Goal: Information Seeking & Learning: Learn about a topic

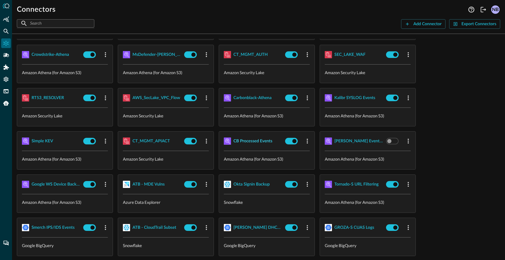
scroll to position [105, 0]
click at [256, 142] on div "CB Processed Events" at bounding box center [253, 141] width 39 height 8
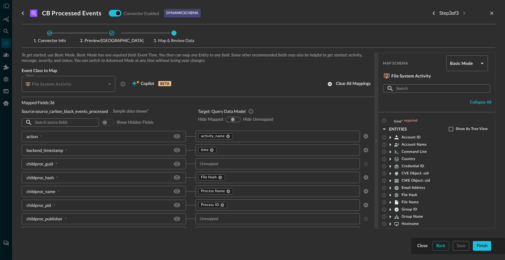
click at [5, 168] on div at bounding box center [252, 130] width 505 height 260
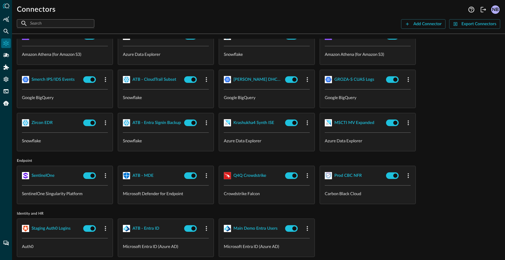
scroll to position [302, 0]
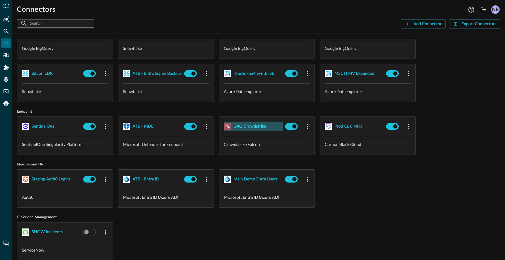
click at [252, 128] on div "Q4Q Crowdstrike" at bounding box center [250, 127] width 33 height 8
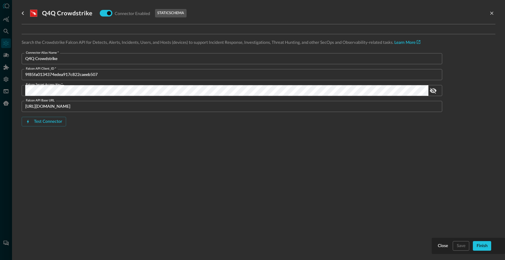
drag, startPoint x: 157, startPoint y: 13, endPoint x: 188, endPoint y: 14, distance: 31.0
click at [188, 14] on div ".CrowdStrikeFalcon_svg__st1{fill:#fff} Q4Q Crowdstrike Connector Enabled static…" at bounding box center [259, 13] width 474 height 12
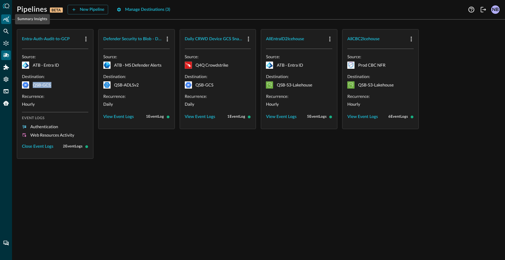
drag, startPoint x: 4, startPoint y: 18, endPoint x: 4, endPoint y: 23, distance: 4.8
click at [4, 18] on icon "Summary Insights" at bounding box center [6, 19] width 6 height 6
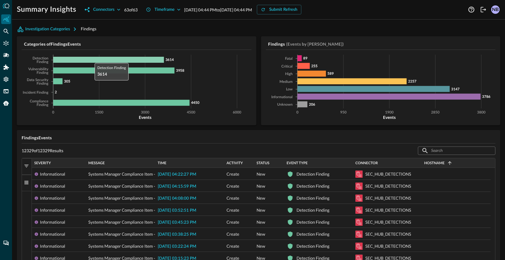
click at [92, 61] on icon at bounding box center [108, 60] width 111 height 6
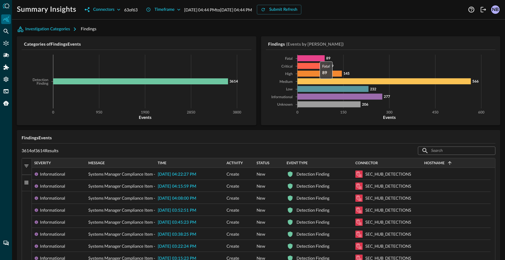
click at [314, 56] on icon at bounding box center [311, 58] width 27 height 6
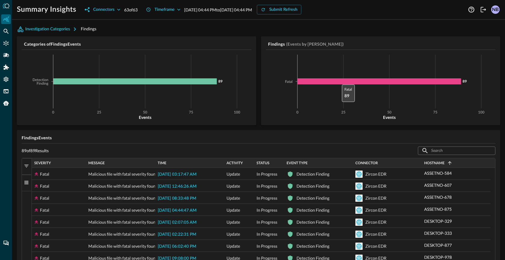
click at [337, 80] on icon at bounding box center [380, 81] width 164 height 6
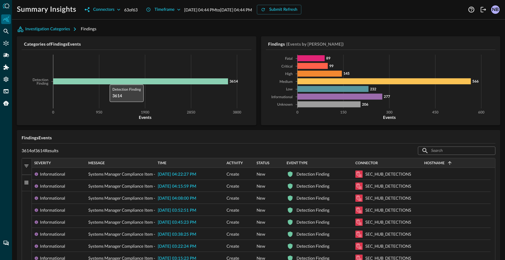
click at [107, 79] on icon at bounding box center [140, 81] width 175 height 6
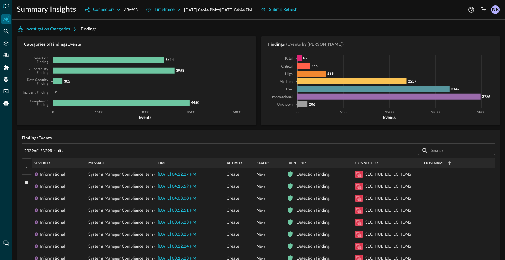
click at [29, 183] on button "Columns" at bounding box center [27, 183] width 10 height 17
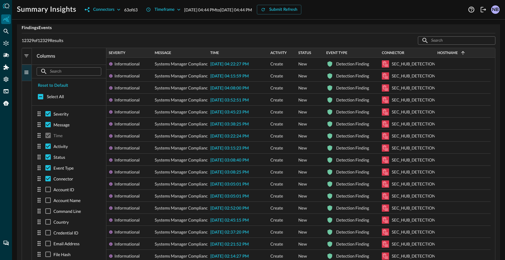
click at [25, 75] on button "Columns" at bounding box center [27, 73] width 10 height 17
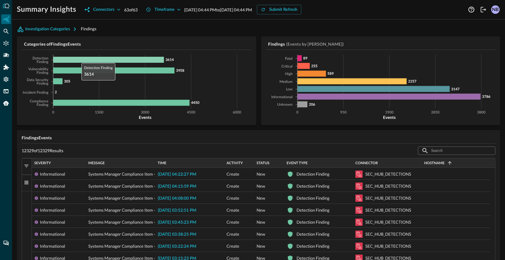
click at [78, 61] on icon at bounding box center [108, 60] width 111 height 6
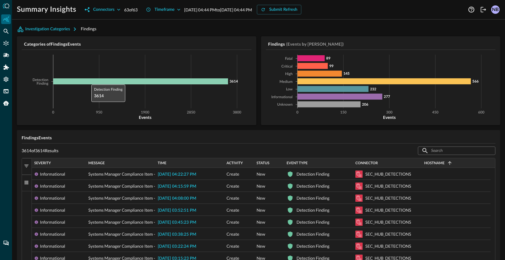
click at [88, 82] on icon at bounding box center [140, 81] width 175 height 6
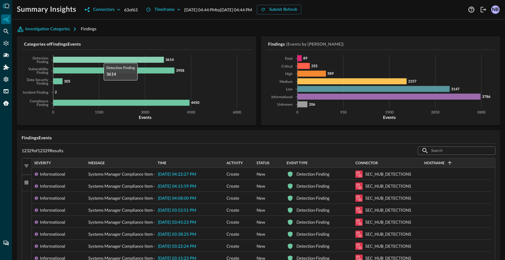
click at [101, 58] on icon at bounding box center [108, 60] width 111 height 6
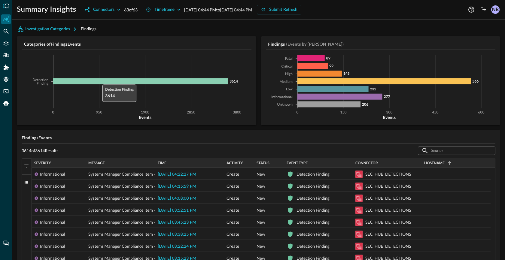
click at [100, 83] on icon at bounding box center [140, 81] width 175 height 6
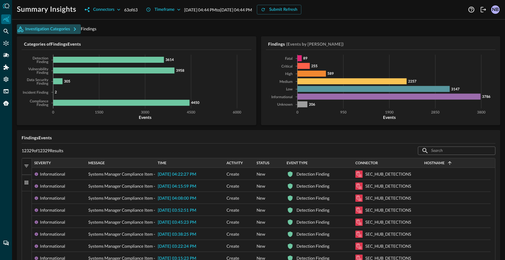
click at [66, 28] on button "Investigation Categories" at bounding box center [49, 29] width 64 height 10
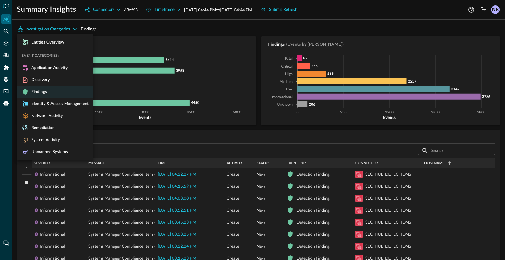
drag, startPoint x: 147, startPoint y: 24, endPoint x: 109, endPoint y: 34, distance: 39.6
click at [147, 25] on div at bounding box center [252, 130] width 505 height 260
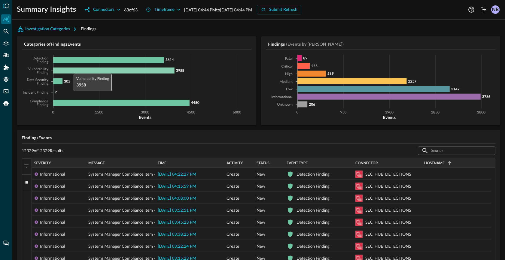
click at [71, 69] on icon at bounding box center [113, 71] width 121 height 6
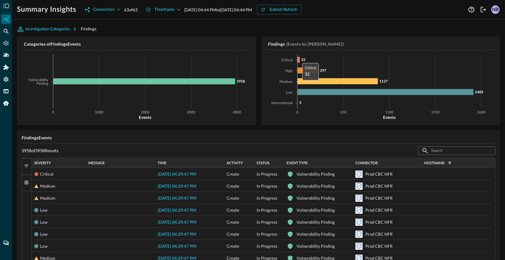
click at [298, 60] on icon at bounding box center [299, 60] width 2 height 6
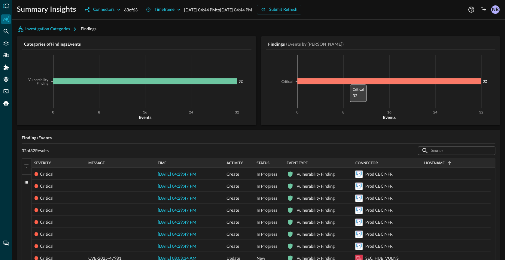
drag, startPoint x: 345, startPoint y: 84, endPoint x: 256, endPoint y: 87, distance: 88.7
click at [345, 84] on icon at bounding box center [390, 81] width 184 height 6
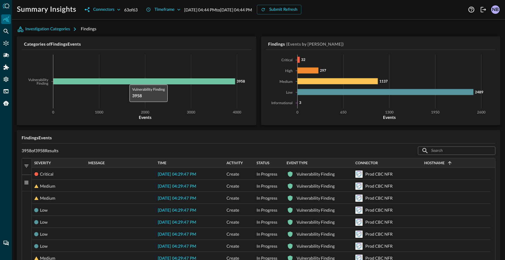
click at [128, 78] on icon "0 1000 2000 3000 4000 Events Vulnerability Finding 3958" at bounding box center [136, 88] width 228 height 66
click at [129, 83] on icon at bounding box center [144, 81] width 182 height 6
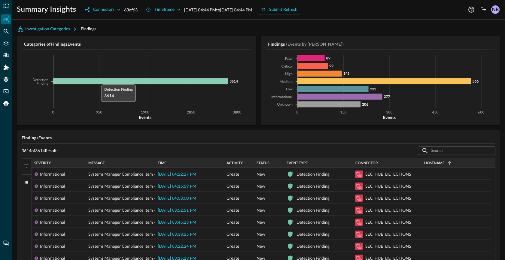
click at [99, 83] on icon at bounding box center [140, 81] width 175 height 6
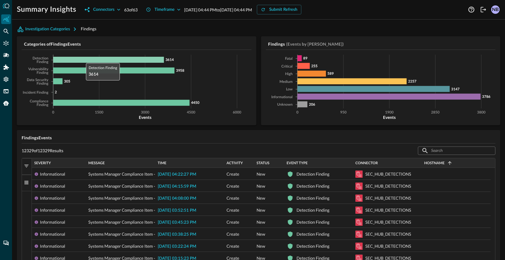
click at [83, 59] on icon at bounding box center [108, 60] width 111 height 6
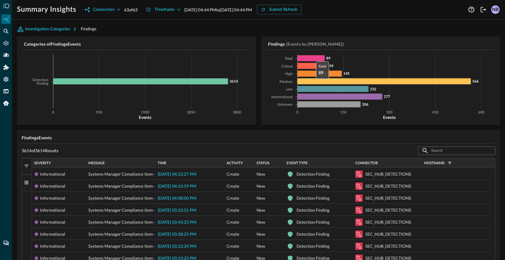
click at [311, 57] on icon at bounding box center [311, 58] width 27 height 6
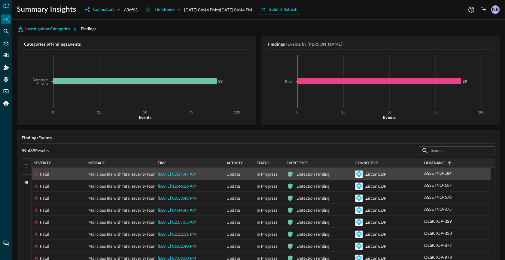
click at [455, 176] on div "ASSETNO-584" at bounding box center [456, 173] width 64 height 10
click at [458, 174] on icon "button" at bounding box center [458, 173] width 6 height 6
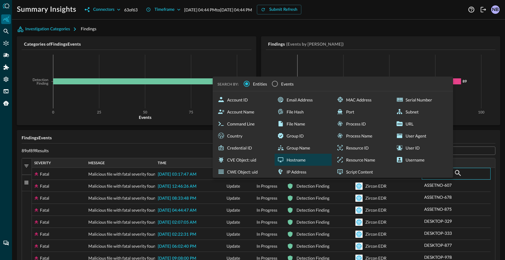
click at [300, 157] on div "Hostname" at bounding box center [303, 160] width 57 height 12
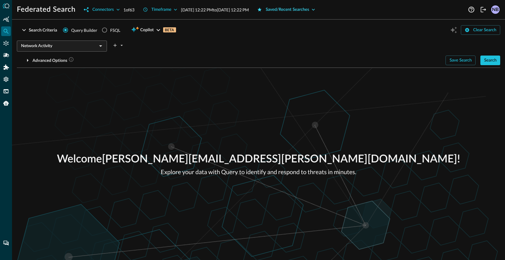
click at [303, 11] on button "Saved/Recent Searches" at bounding box center [286, 10] width 65 height 10
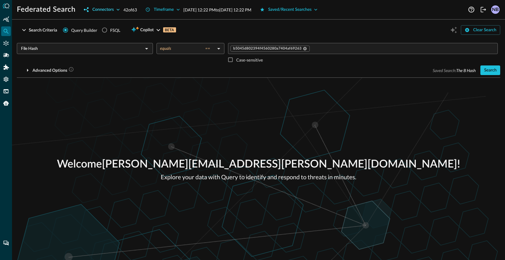
click at [108, 11] on button "Connectors" at bounding box center [101, 10] width 43 height 10
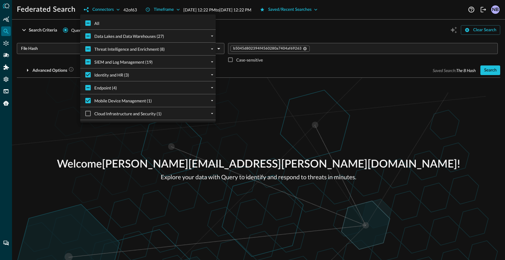
click at [90, 24] on input "All" at bounding box center [88, 23] width 13 height 13
checkbox input "true"
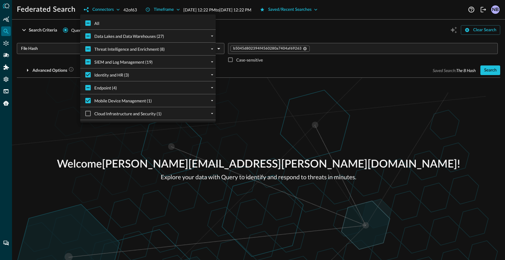
checkbox input "true"
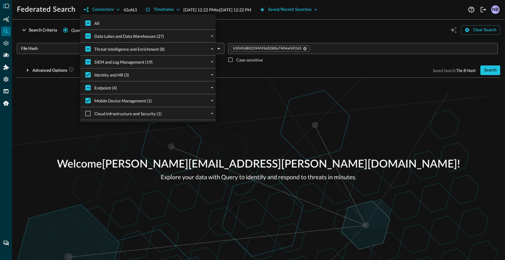
checkbox input "true"
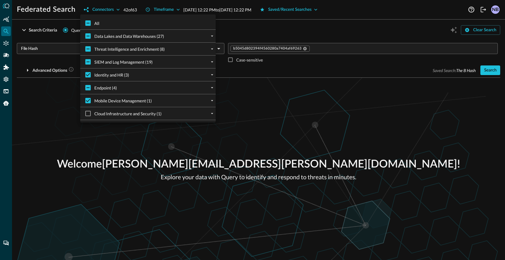
checkbox input "true"
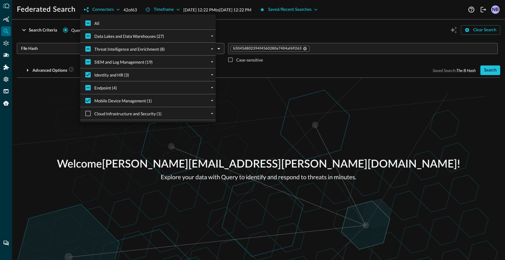
checkbox input "true"
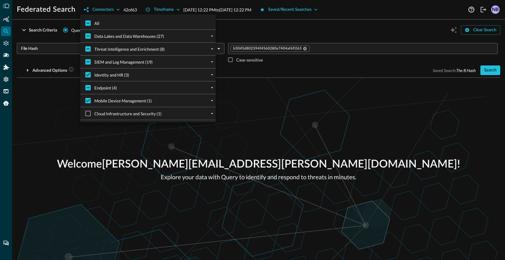
checkbox input "true"
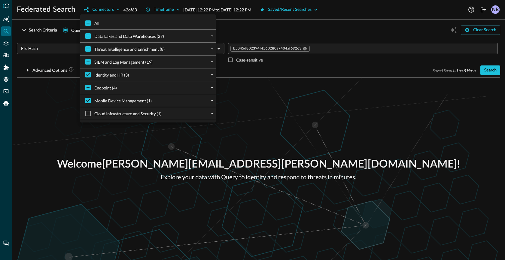
checkbox input "true"
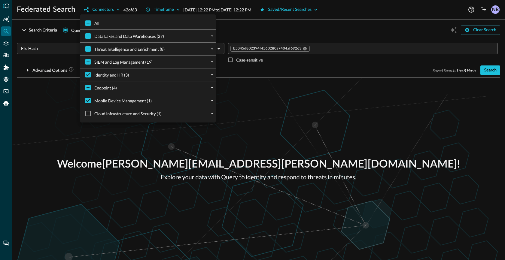
checkbox input "true"
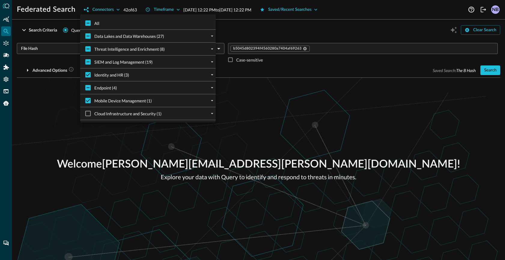
checkbox input "true"
click at [288, 27] on div at bounding box center [252, 130] width 505 height 260
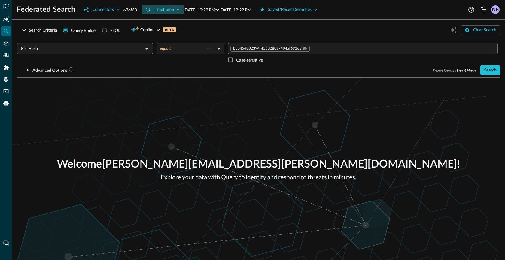
click at [169, 8] on button "Timeframe" at bounding box center [163, 10] width 42 height 10
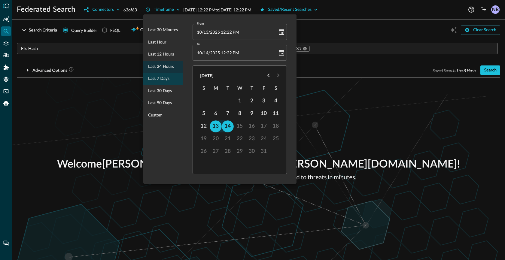
click at [170, 80] on div "Last 7 days" at bounding box center [162, 79] width 39 height 12
type input "10/07/2025 04:13 PM"
type input "10/14/2025 04:13 PM"
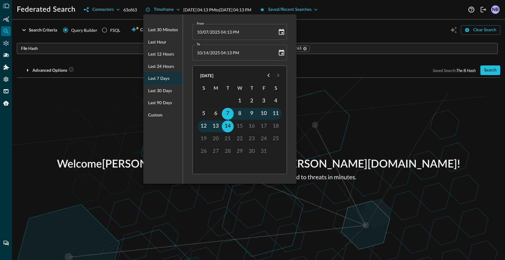
click at [329, 43] on div at bounding box center [252, 130] width 505 height 260
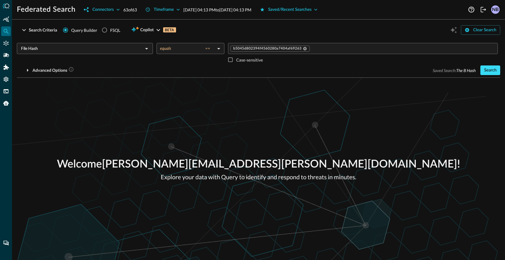
click at [488, 73] on button "Search" at bounding box center [491, 71] width 20 height 10
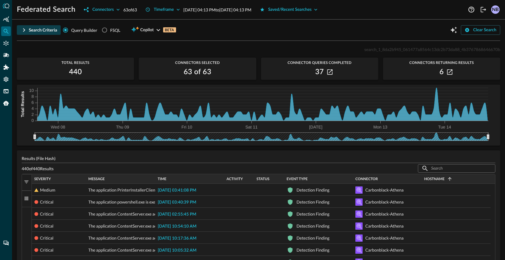
click at [23, 30] on icon "button" at bounding box center [23, 29] width 7 height 7
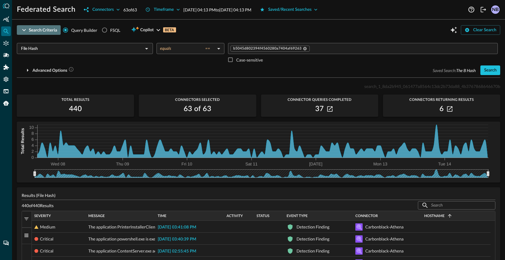
click at [23, 30] on icon "button" at bounding box center [23, 29] width 7 height 7
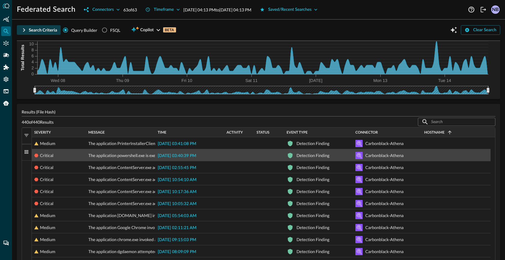
scroll to position [85, 0]
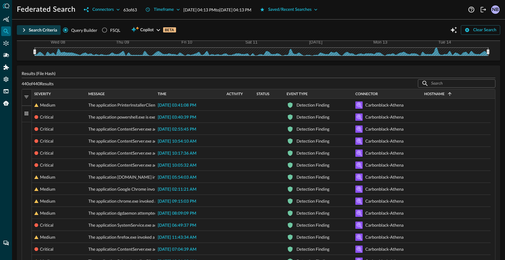
click at [23, 115] on button "Columns" at bounding box center [27, 114] width 10 height 17
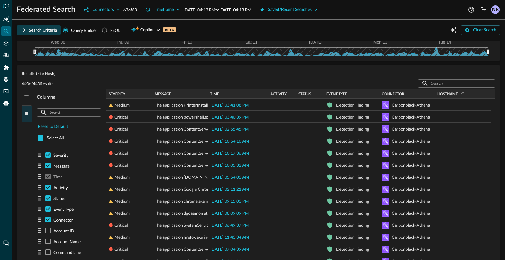
click at [23, 115] on button "Columns" at bounding box center [27, 114] width 10 height 17
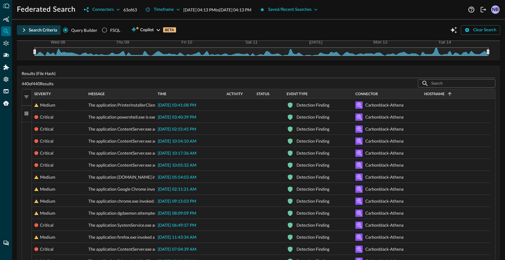
click at [28, 96] on span "button" at bounding box center [26, 96] width 5 height 5
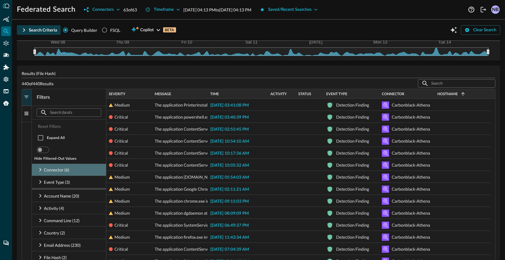
click at [42, 167] on icon at bounding box center [40, 169] width 7 height 7
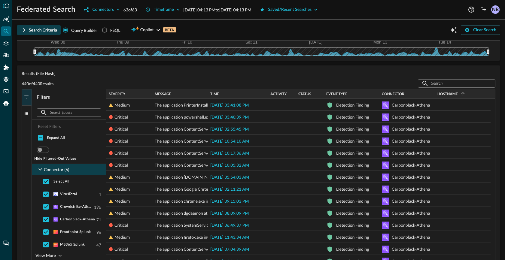
scroll to position [0, 0]
click at [44, 222] on input "checkbox" at bounding box center [46, 220] width 13 height 13
checkbox input "false"
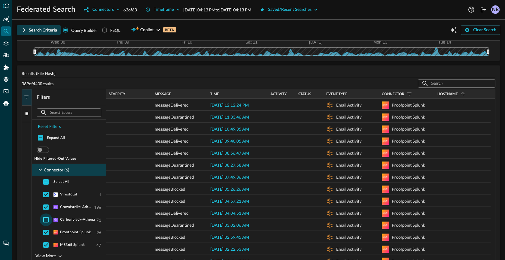
click at [47, 217] on input "checkbox" at bounding box center [46, 220] width 13 height 13
checkbox input "true"
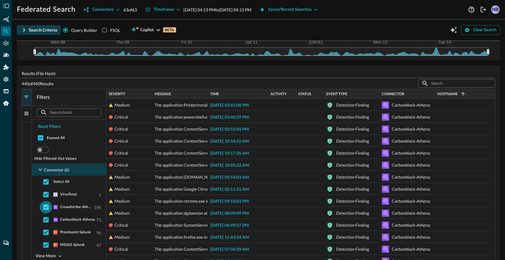
click at [47, 206] on input "checkbox" at bounding box center [46, 207] width 13 height 13
checkbox input "false"
click at [47, 206] on input "checkbox" at bounding box center [46, 207] width 13 height 13
checkbox input "true"
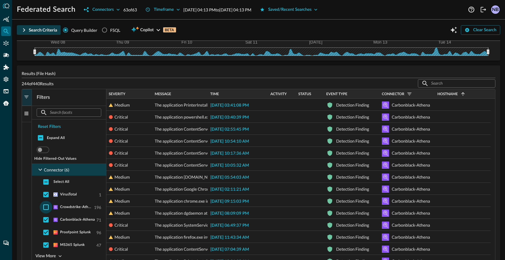
checkbox input "true"
click at [47, 205] on input "checkbox" at bounding box center [46, 207] width 13 height 13
checkbox input "false"
click at [47, 205] on input "checkbox" at bounding box center [46, 207] width 13 height 13
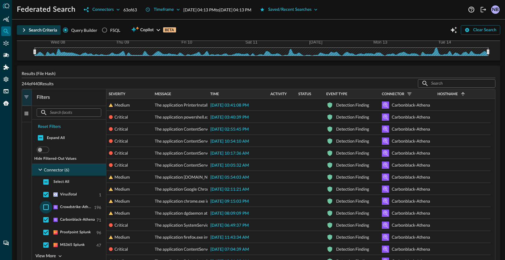
checkbox input "true"
click at [48, 195] on input "checkbox" at bounding box center [46, 194] width 13 height 13
checkbox input "false"
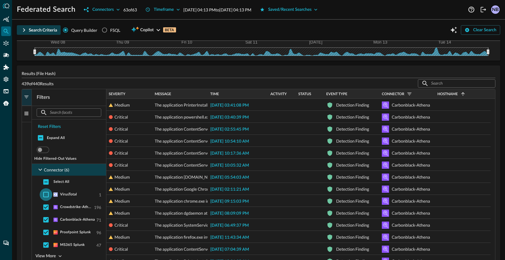
click at [48, 195] on input "checkbox" at bounding box center [46, 194] width 13 height 13
checkbox input "true"
click at [46, 219] on input "checkbox" at bounding box center [46, 220] width 13 height 13
checkbox input "false"
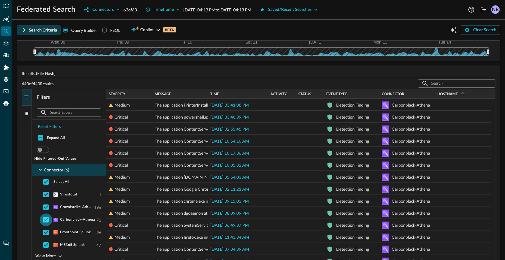
checkbox input "false"
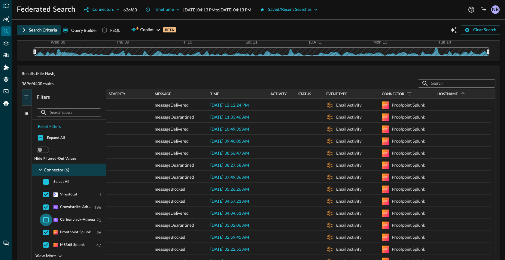
click at [46, 219] on input "checkbox" at bounding box center [46, 220] width 13 height 13
checkbox input "true"
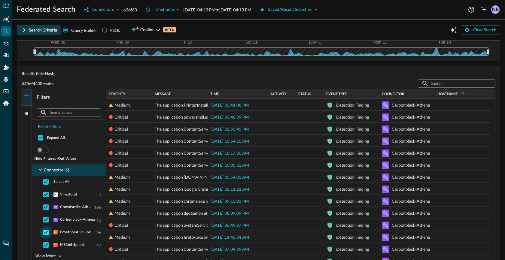
click at [46, 232] on input "checkbox" at bounding box center [46, 232] width 13 height 13
checkbox input "false"
click at [46, 232] on input "checkbox" at bounding box center [46, 232] width 13 height 13
checkbox input "true"
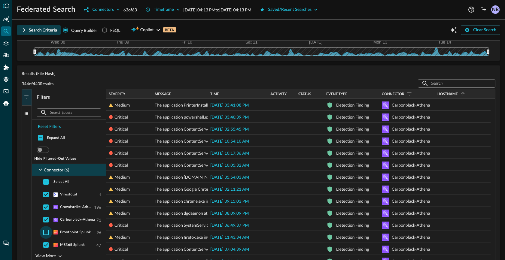
checkbox input "true"
click at [45, 218] on input "checkbox" at bounding box center [46, 220] width 13 height 13
checkbox input "false"
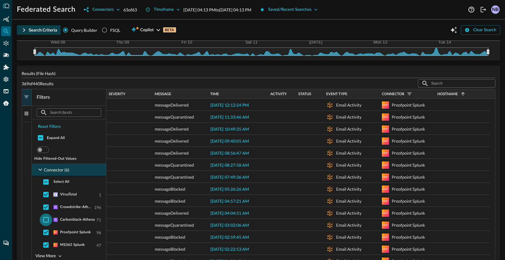
click at [46, 218] on input "checkbox" at bounding box center [46, 220] width 13 height 13
checkbox input "true"
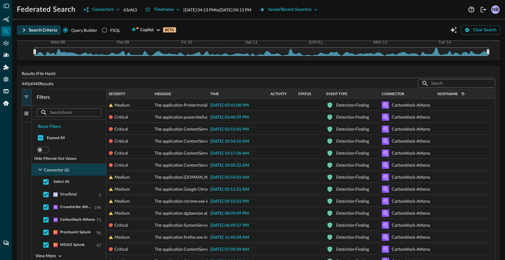
click at [26, 92] on button "Filters" at bounding box center [27, 97] width 10 height 17
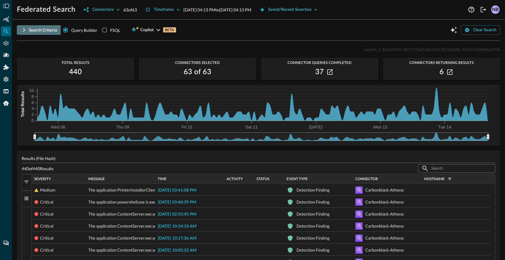
click at [24, 30] on icon "button" at bounding box center [23, 29] width 7 height 7
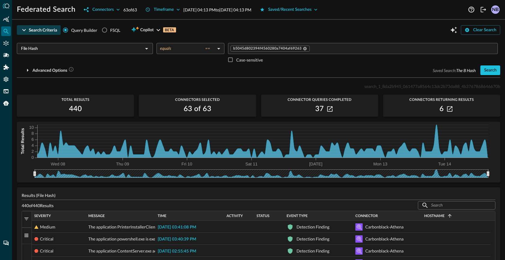
click at [24, 30] on icon "button" at bounding box center [23, 29] width 7 height 7
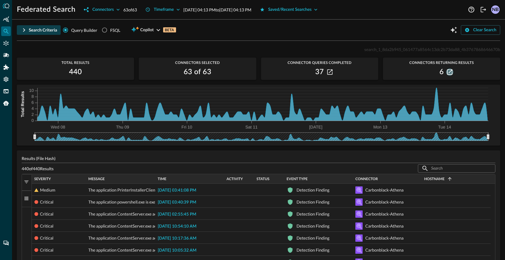
click at [447, 72] on icon "button" at bounding box center [449, 71] width 5 height 5
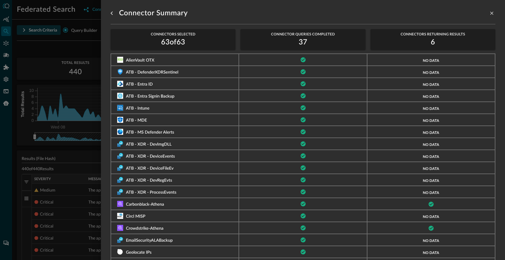
click at [92, 66] on div at bounding box center [252, 130] width 505 height 260
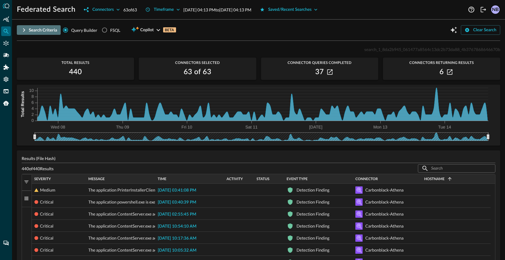
click at [23, 26] on icon "button" at bounding box center [23, 29] width 7 height 7
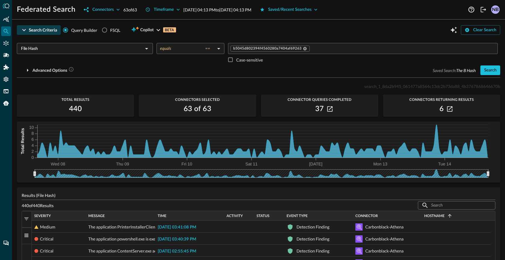
click at [22, 29] on icon "button" at bounding box center [23, 29] width 7 height 7
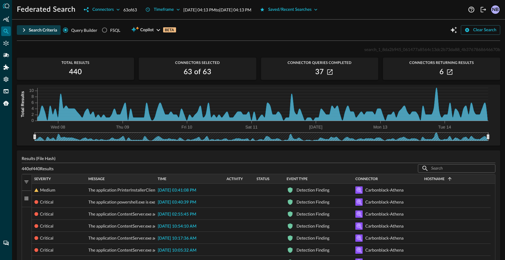
click at [25, 32] on icon "button" at bounding box center [23, 29] width 7 height 7
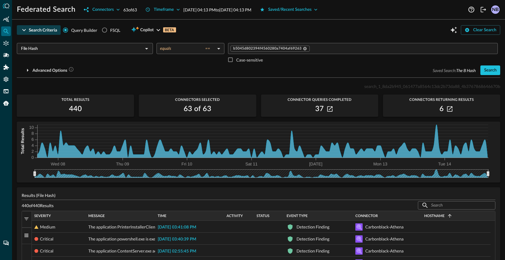
click at [25, 32] on icon "button" at bounding box center [23, 29] width 7 height 7
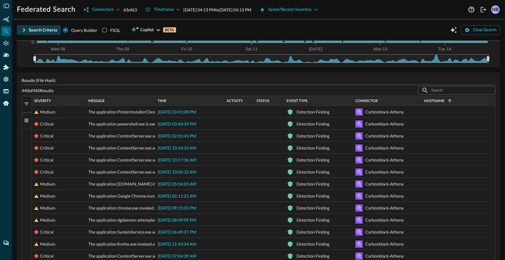
scroll to position [79, 0]
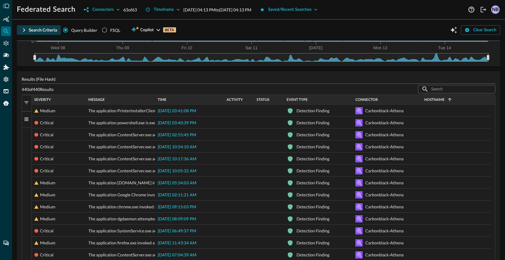
click at [29, 103] on button "Filters" at bounding box center [27, 103] width 10 height 17
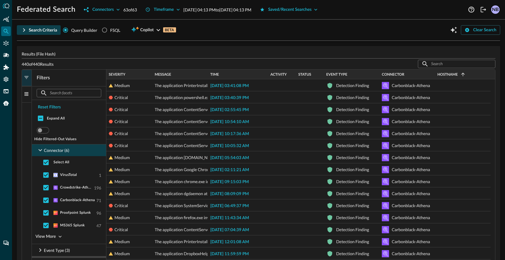
scroll to position [112, 0]
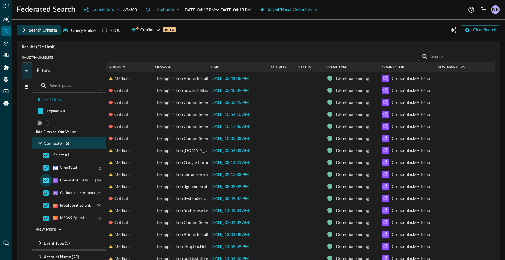
click at [47, 181] on input "checkbox" at bounding box center [46, 180] width 13 height 13
checkbox input "false"
drag, startPoint x: 45, startPoint y: 197, endPoint x: 44, endPoint y: 210, distance: 12.7
click at [45, 197] on input "checkbox" at bounding box center [46, 193] width 13 height 13
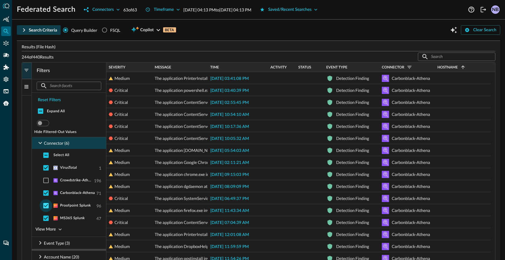
checkbox input "false"
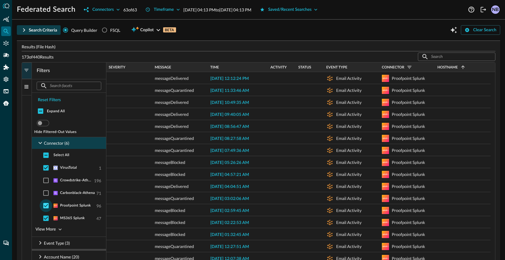
click at [45, 211] on input "checkbox" at bounding box center [46, 206] width 13 height 13
checkbox input "false"
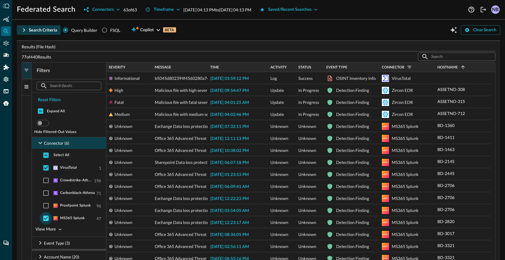
click at [45, 218] on input "checkbox" at bounding box center [46, 218] width 13 height 13
checkbox input "false"
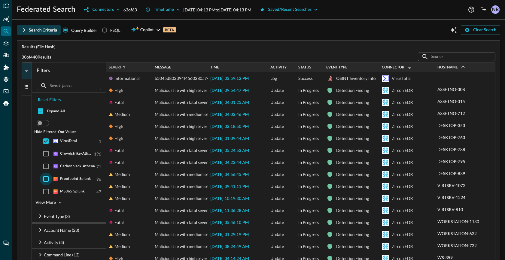
scroll to position [0, 0]
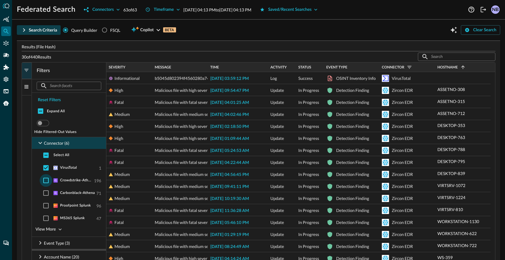
click at [48, 179] on input "checkbox" at bounding box center [46, 180] width 13 height 13
checkbox input "true"
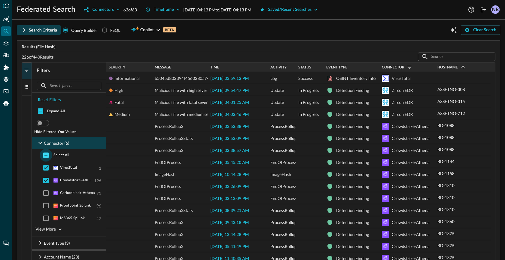
click at [46, 154] on input "checkbox" at bounding box center [46, 155] width 13 height 13
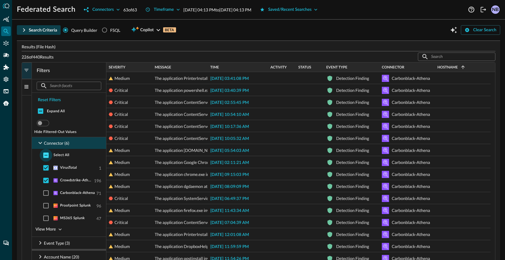
checkbox input "true"
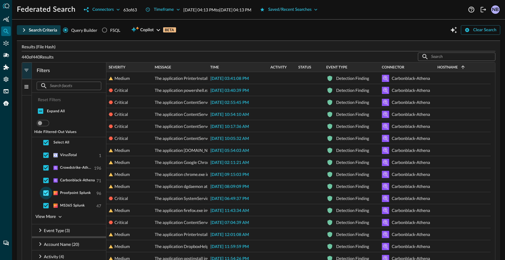
scroll to position [15, 0]
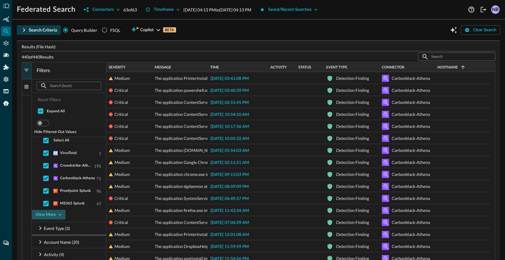
click at [56, 215] on button "View More" at bounding box center [49, 215] width 34 height 10
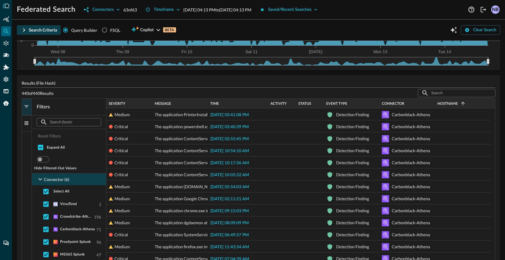
scroll to position [74, 0]
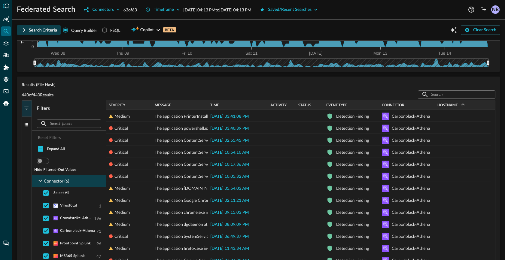
click at [24, 105] on button "Filters" at bounding box center [27, 108] width 10 height 17
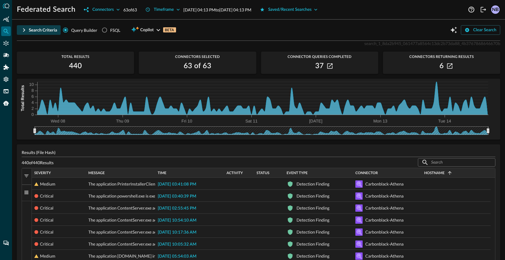
scroll to position [0, 0]
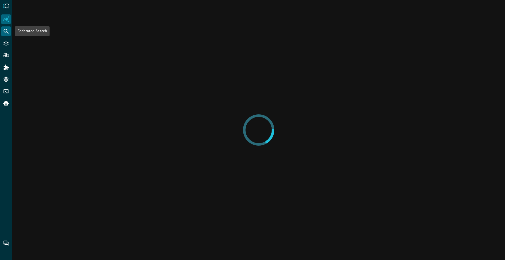
click at [3, 29] on icon "Federated Search" at bounding box center [6, 31] width 6 height 6
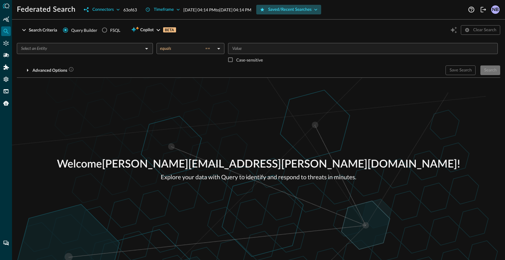
click at [322, 9] on button "Saved/Recent Searches" at bounding box center [288, 10] width 65 height 10
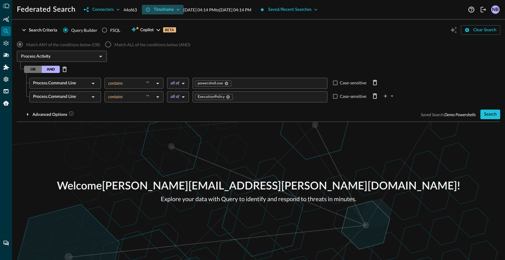
click at [177, 10] on icon "button" at bounding box center [178, 10] width 6 height 6
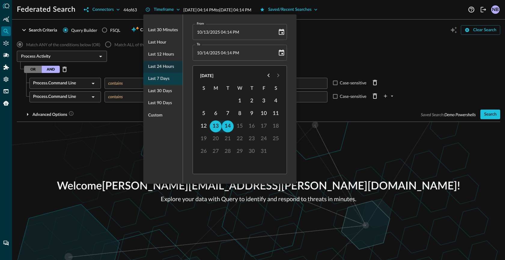
click at [161, 81] on span "Last 7 days" at bounding box center [158, 79] width 21 height 8
type input "10/07/2025 04:14 PM"
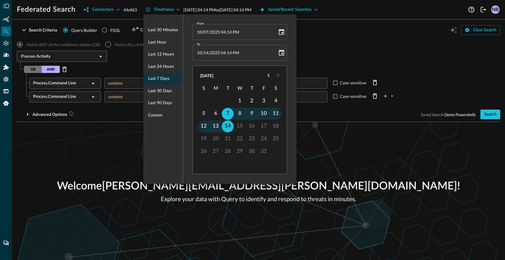
click at [96, 6] on div at bounding box center [252, 130] width 505 height 260
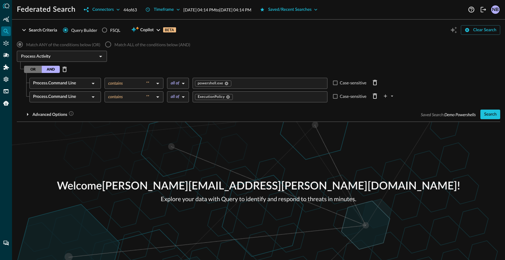
click at [95, 11] on div "Last 30 minutes Last hour Last 12 hours Last 24 hours Last 7 days Last 30 days …" at bounding box center [252, 130] width 505 height 260
click at [99, 9] on button "Connectors" at bounding box center [101, 10] width 43 height 10
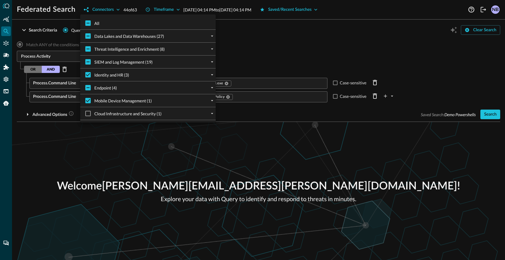
click at [91, 26] on input "All" at bounding box center [88, 23] width 13 height 13
checkbox input "true"
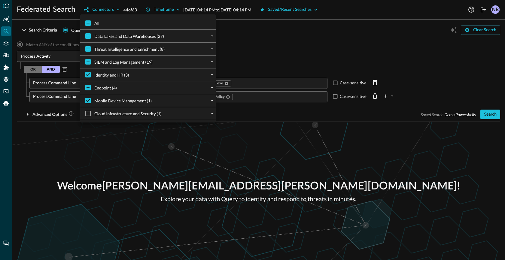
checkbox input "true"
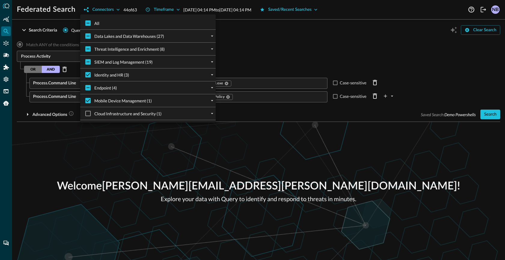
checkbox input "true"
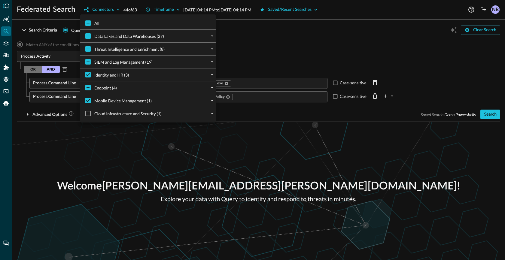
checkbox input "true"
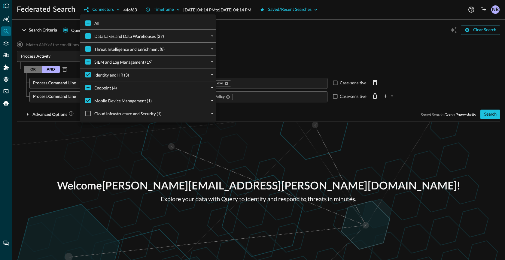
checkbox input "true"
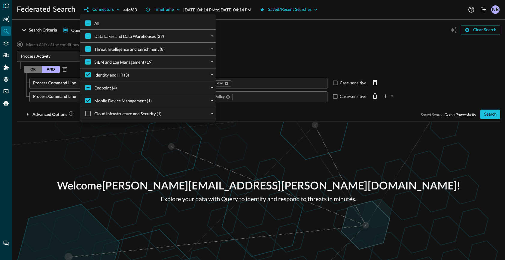
checkbox input "true"
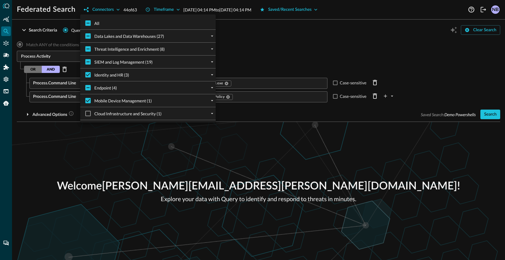
checkbox input "true"
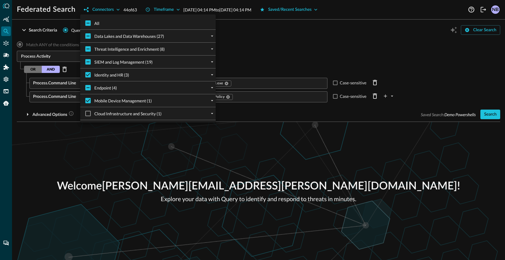
checkbox input "true"
click at [332, 64] on div at bounding box center [252, 130] width 505 height 260
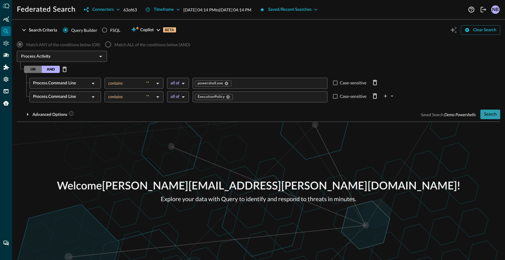
click at [491, 118] on button "Search" at bounding box center [491, 115] width 20 height 10
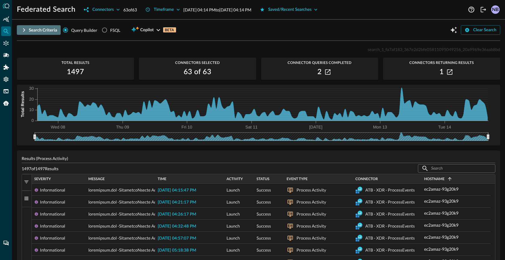
click at [23, 26] on icon "button" at bounding box center [23, 29] width 7 height 7
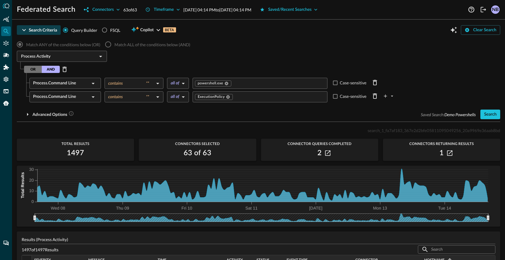
click at [23, 26] on icon "button" at bounding box center [23, 29] width 7 height 7
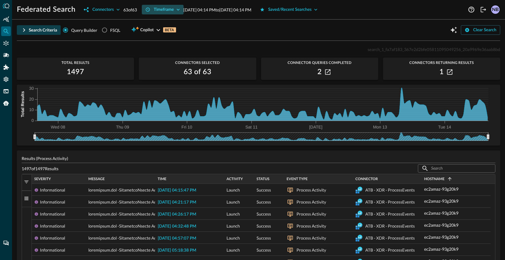
click at [171, 9] on button "Timeframe" at bounding box center [163, 10] width 42 height 10
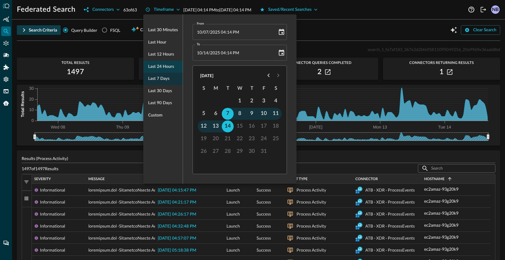
click at [162, 66] on span "Last 24 hours" at bounding box center [161, 67] width 26 height 8
type input "10/13/2025 04:23 PM"
type input "10/14/2025 04:23 PM"
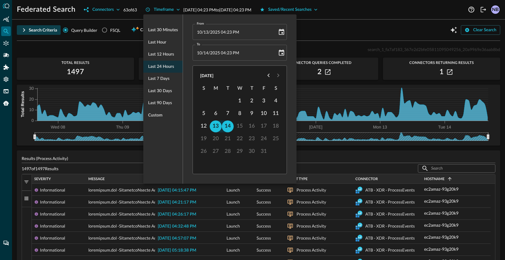
click at [317, 32] on div at bounding box center [252, 130] width 505 height 260
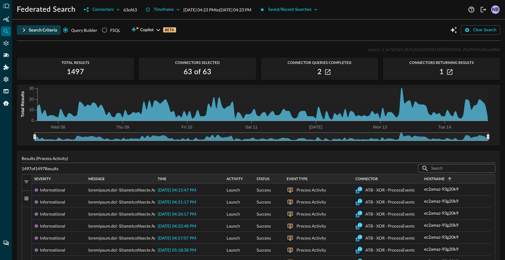
click at [20, 29] on icon "button" at bounding box center [23, 29] width 7 height 7
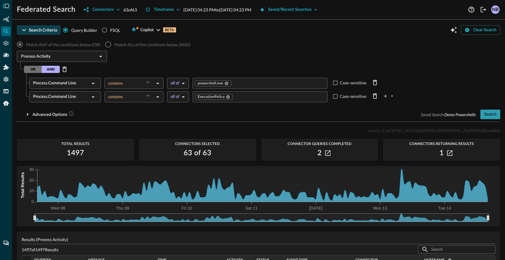
click at [485, 116] on button "Search" at bounding box center [491, 115] width 20 height 10
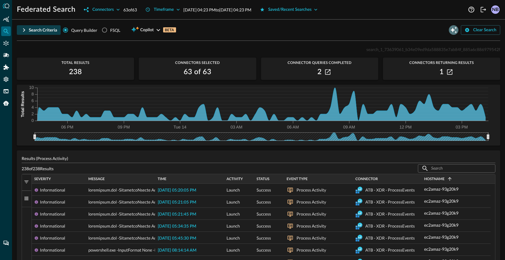
click at [451, 29] on icon "Open Query Copilot" at bounding box center [454, 30] width 7 height 7
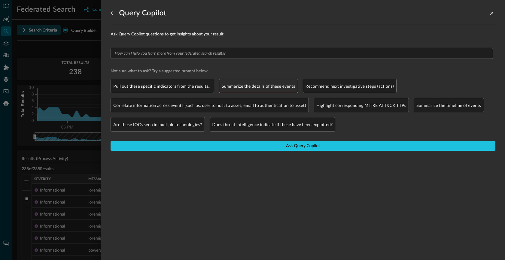
click at [254, 90] on div "Summarize the details of these events" at bounding box center [258, 86] width 79 height 14
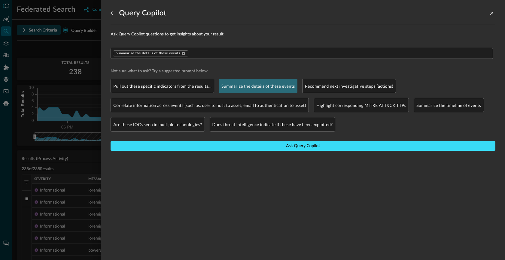
click at [246, 144] on button "Ask Query Copilot" at bounding box center [303, 146] width 385 height 10
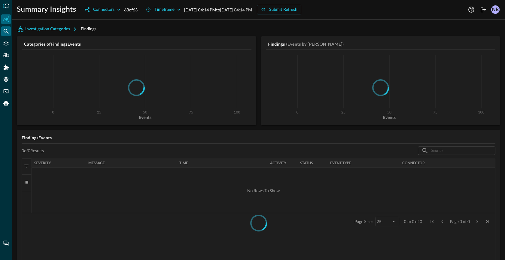
click at [5, 33] on icon "Federated Search" at bounding box center [6, 31] width 6 height 6
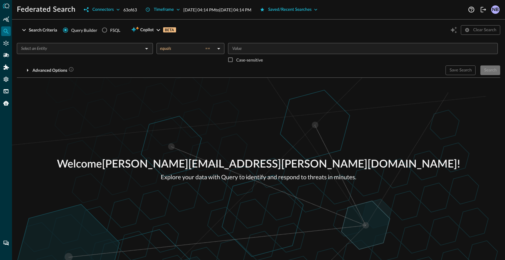
click at [87, 50] on input "text" at bounding box center [80, 49] width 123 height 8
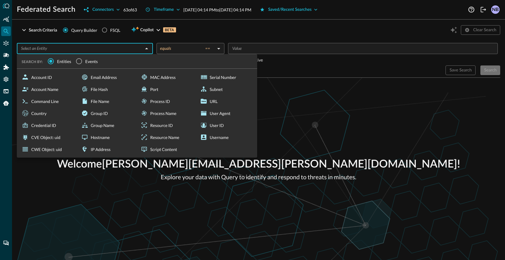
click at [86, 63] on span "Events" at bounding box center [91, 61] width 13 height 6
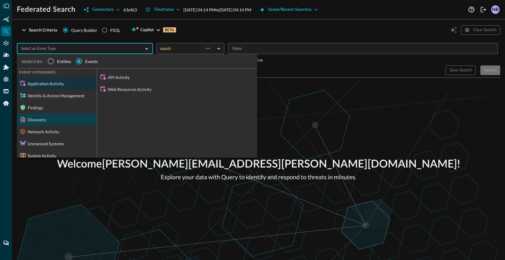
click at [44, 118] on div "Discovery" at bounding box center [57, 120] width 80 height 12
click at [65, 121] on div "Discovery" at bounding box center [57, 120] width 80 height 12
click at [57, 117] on div "Discovery" at bounding box center [57, 120] width 80 height 12
click at [60, 116] on div "Discovery" at bounding box center [57, 120] width 80 height 12
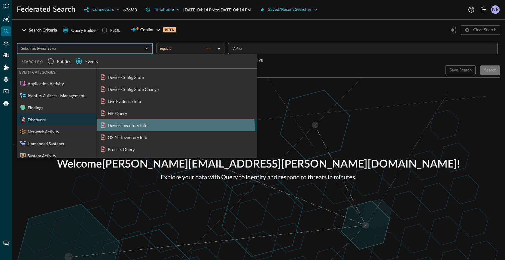
click at [127, 128] on div "Device Inventory Info" at bounding box center [177, 125] width 160 height 12
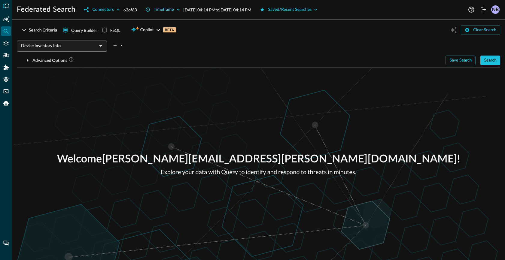
click at [178, 12] on icon "button" at bounding box center [178, 10] width 6 height 6
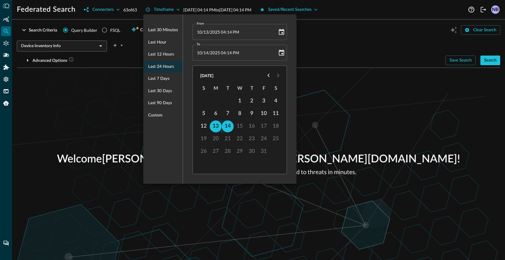
click at [326, 54] on div at bounding box center [252, 130] width 505 height 260
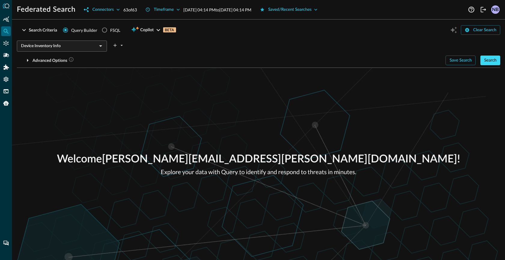
click at [494, 60] on button "Search" at bounding box center [491, 61] width 20 height 10
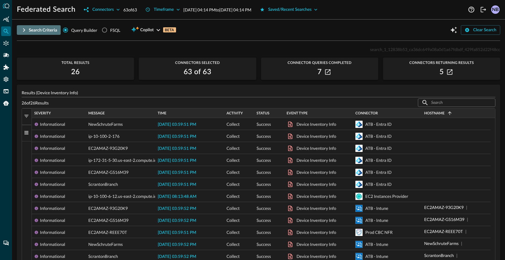
click at [24, 30] on icon "button" at bounding box center [24, 30] width 2 height 4
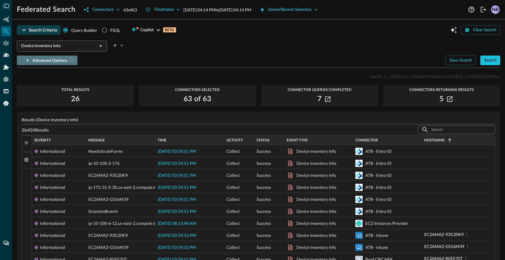
click at [26, 59] on icon "button" at bounding box center [27, 60] width 7 height 7
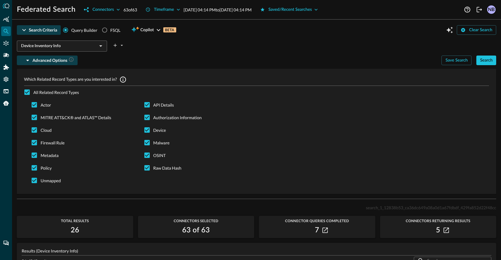
click at [26, 59] on icon "button" at bounding box center [27, 60] width 7 height 7
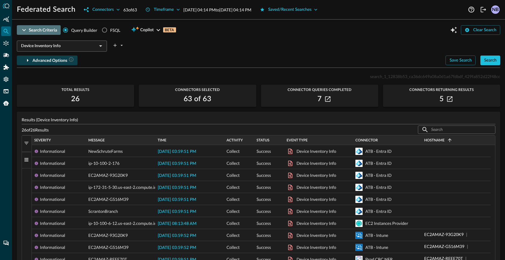
click at [24, 28] on icon "button" at bounding box center [23, 29] width 7 height 7
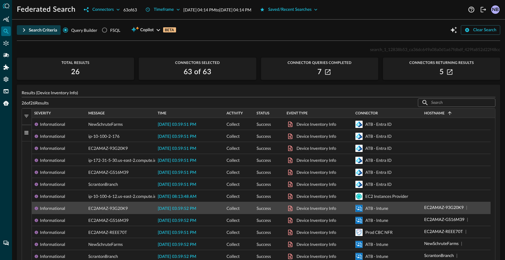
click at [190, 209] on span "[DATE] 03:59:52 PM" at bounding box center [177, 209] width 38 height 4
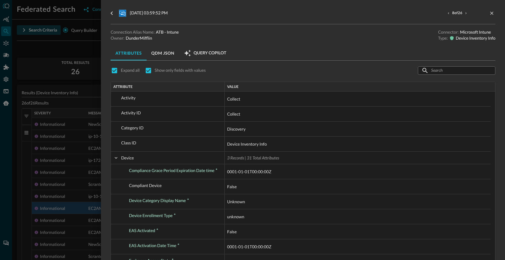
click at [85, 110] on div at bounding box center [252, 130] width 505 height 260
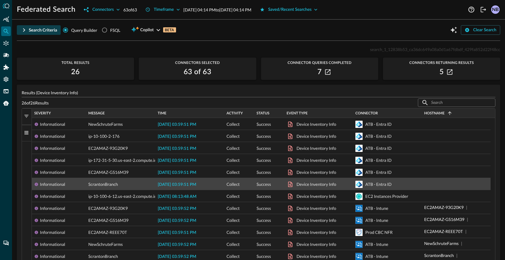
click at [169, 185] on span "[DATE] 03:59:51 PM" at bounding box center [177, 185] width 38 height 4
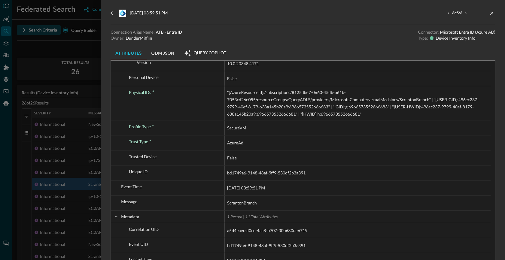
scroll to position [463, 0]
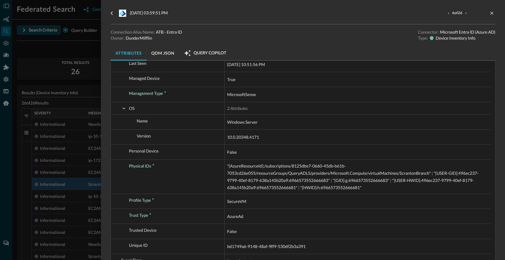
click at [95, 101] on div at bounding box center [252, 130] width 505 height 260
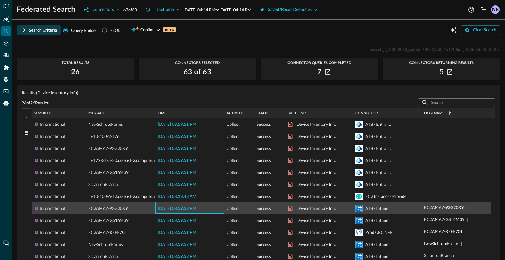
click at [172, 208] on span "2025-10-14 03:59:52 PM" at bounding box center [177, 209] width 38 height 4
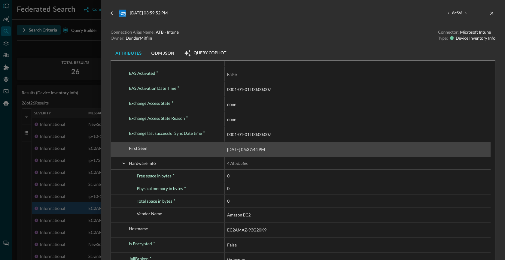
scroll to position [156, 0]
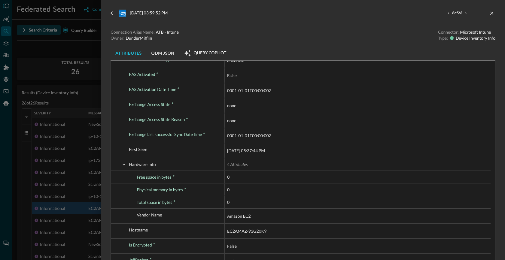
click at [75, 59] on div at bounding box center [252, 130] width 505 height 260
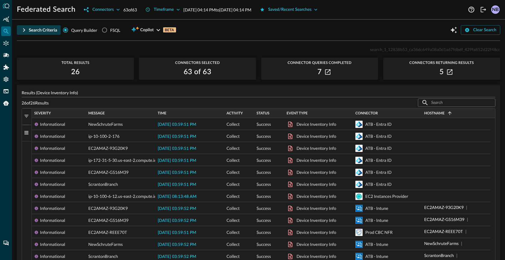
click at [22, 31] on icon "button" at bounding box center [23, 29] width 7 height 7
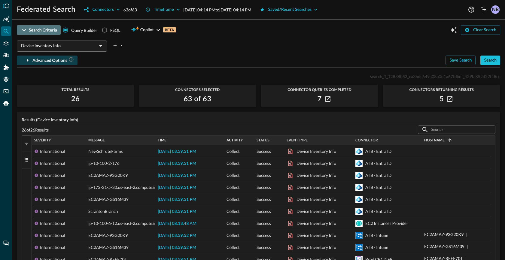
click at [22, 31] on icon "button" at bounding box center [23, 29] width 7 height 7
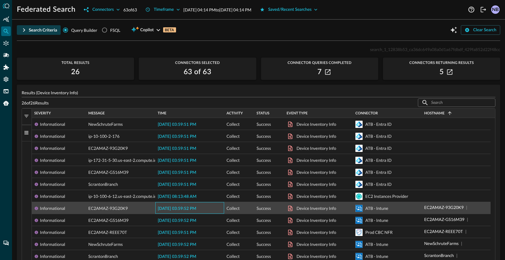
click at [176, 207] on span "2025-10-14 03:59:52 PM" at bounding box center [177, 209] width 38 height 4
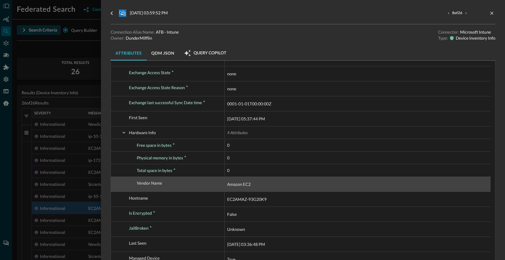
scroll to position [194, 0]
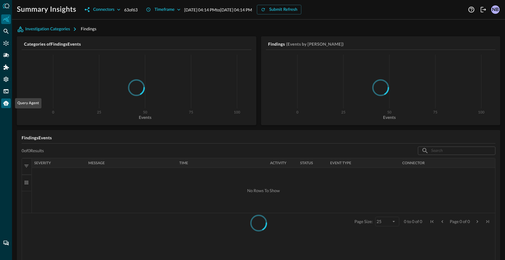
click at [2, 104] on div "Query Agent" at bounding box center [6, 104] width 10 height 10
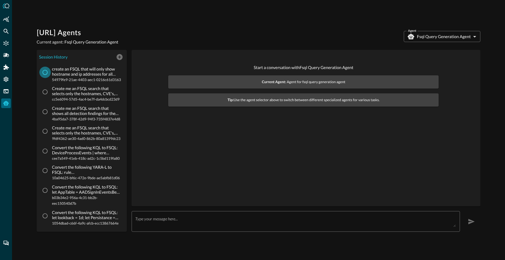
click at [48, 75] on input "create an FSQL that will only show hostname and ip addresses for all detection …" at bounding box center [44, 72] width 11 height 11
radio input "true"
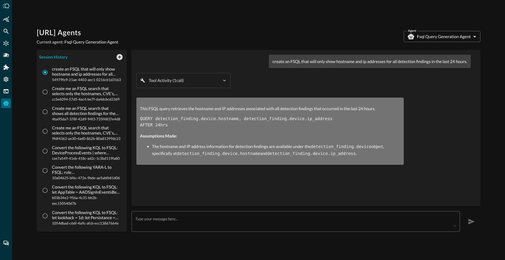
click at [159, 124] on code "QUERY detection_finding.device.hostname, detection_finding.device.ip_address AF…" at bounding box center [236, 122] width 193 height 11
click at [46, 98] on input "Create me an FSQL search that selects only the hostnames, CVE's, and criticalit…" at bounding box center [44, 91] width 11 height 11
radio input "true"
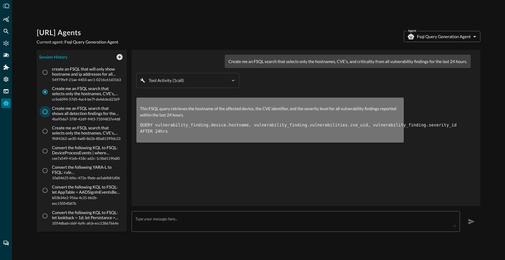
click at [44, 118] on input "Create me an FSQL search that shows all detection findings for the last 24 hour…" at bounding box center [44, 111] width 11 height 11
radio input "true"
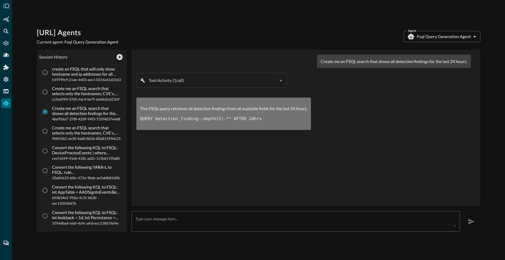
click at [148, 121] on code "QUERY detection_finding.:depth(2).** AFTER 24hrs" at bounding box center [201, 119] width 122 height 5
copy div "QUERY detection_finding.:depth(2).** AFTER 24hrs"
click at [179, 119] on code "QUERY detection_finding.:depth(2).** AFTER 24hrs" at bounding box center [201, 119] width 122 height 5
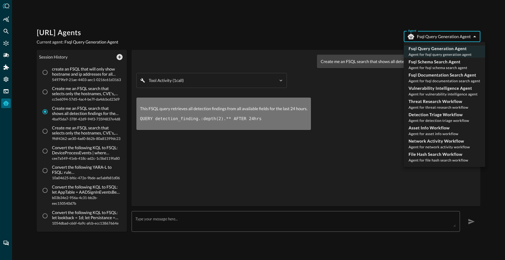
click at [425, 37] on body "[URL] Agents Current agent: Fsql Query Generation Agent Agent Fsql Query Genera…" at bounding box center [252, 130] width 505 height 260
drag, startPoint x: 425, startPoint y: 37, endPoint x: 329, endPoint y: 32, distance: 96.3
click at [424, 37] on div at bounding box center [252, 130] width 505 height 260
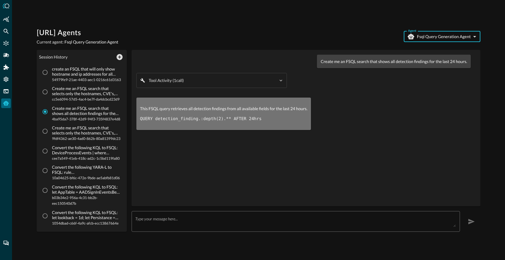
click at [316, 31] on div "Fsql Query Generation Agent Agent for fsql query generation agent Fsql Schema S…" at bounding box center [252, 130] width 505 height 260
click at [119, 59] on icon "New Chat" at bounding box center [120, 57] width 6 height 6
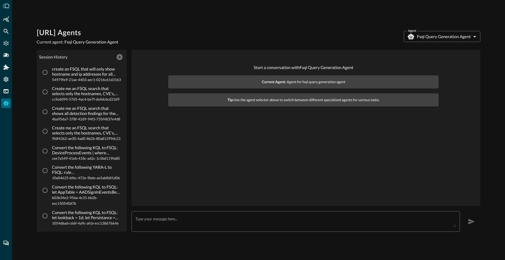
click at [158, 222] on textarea at bounding box center [295, 221] width 321 height 11
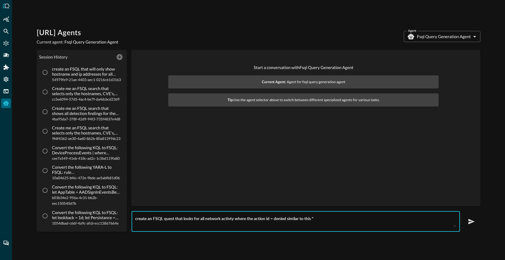
paste textarea "network_activity.action_id=DENIED"
type textarea "create an FSQL quest that looks for all network activty where the action id = d…"
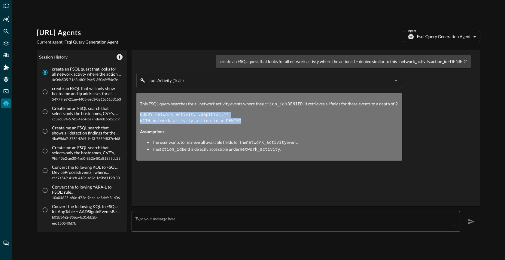
drag, startPoint x: 140, startPoint y: 119, endPoint x: 248, endPoint y: 128, distance: 108.0
click at [248, 124] on pre "QUERY network_activity.:depth(2).** WITH network_activity.action_id = DENIED" at bounding box center [269, 118] width 259 height 13
copy code "QUERY network_activity.:depth(2).** WITH network_activity.action_id = DENIED"
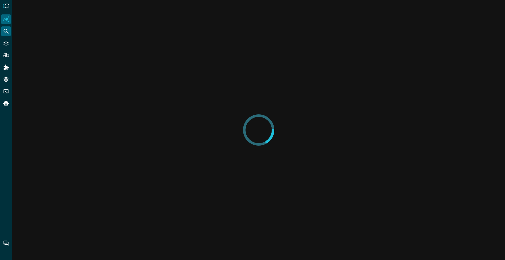
click at [6, 30] on icon "Federated Search" at bounding box center [6, 31] width 6 height 6
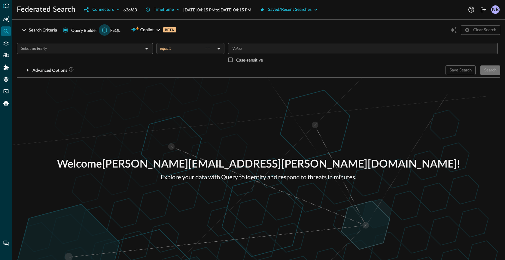
click at [107, 27] on input "FSQL" at bounding box center [104, 29] width 11 height 11
radio input "true"
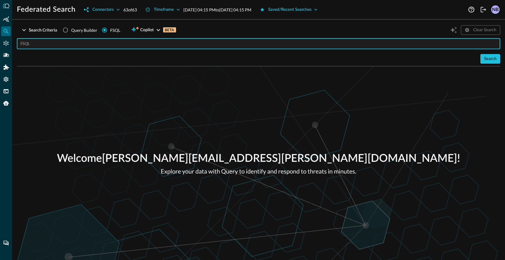
click at [84, 41] on input "text" at bounding box center [260, 43] width 480 height 11
paste input "QUERY detection_finding.:depth(2).** AFTER 24hrs"
type input "QUERY detection_finding.:depth(2).** AFTER 24hrs"
click at [176, 6] on button "Timeframe" at bounding box center [163, 10] width 42 height 10
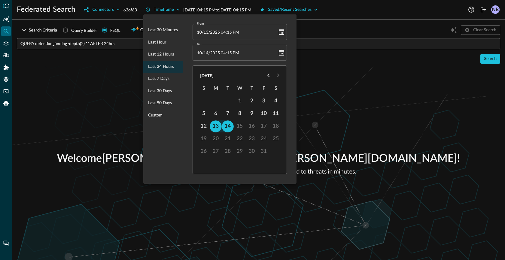
click at [341, 34] on div at bounding box center [252, 130] width 505 height 260
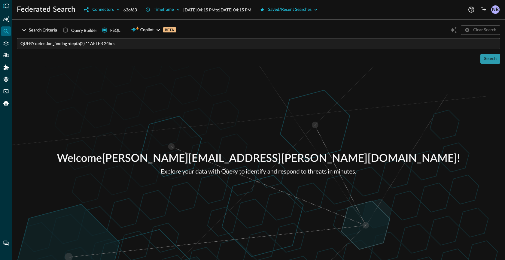
click at [491, 58] on button "Search" at bounding box center [491, 59] width 20 height 10
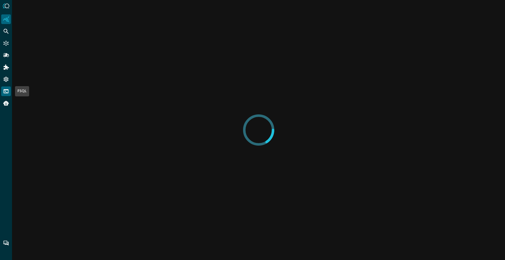
click at [7, 91] on icon "FSQL" at bounding box center [6, 91] width 6 height 6
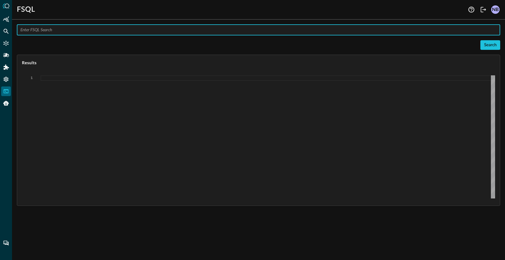
click at [80, 31] on input "text" at bounding box center [260, 29] width 480 height 11
type input "explain connectors"
type textarea "{ "response": [ { "status": "connected" }, { "command": "EXPLAIN CONNECTORS" },…"
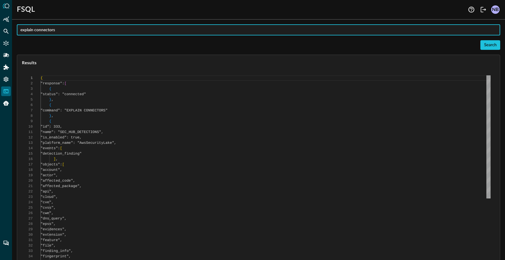
scroll to position [54, 0]
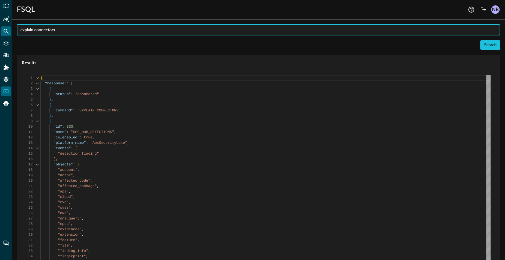
click at [6, 31] on icon "Federated Search" at bounding box center [6, 31] width 6 height 6
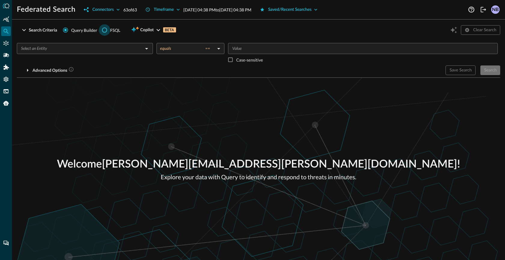
click at [108, 30] on input "FSQL" at bounding box center [104, 29] width 11 height 11
radio input "true"
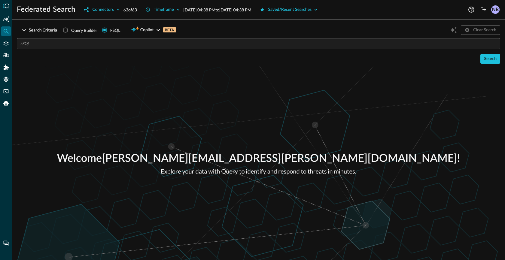
drag, startPoint x: 101, startPoint y: 43, endPoint x: 98, endPoint y: 40, distance: 4.3
click at [101, 46] on input "text" at bounding box center [260, 43] width 480 height 11
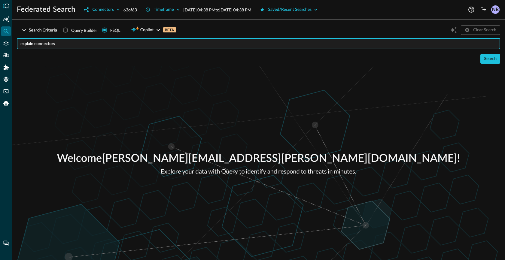
type input "explain connectors"
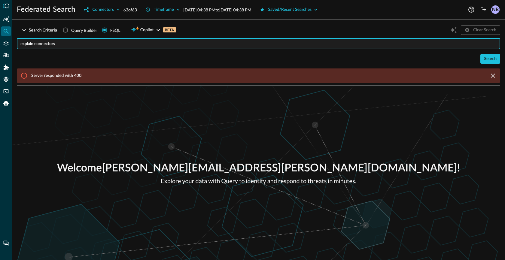
click at [11, 93] on div at bounding box center [6, 130] width 12 height 260
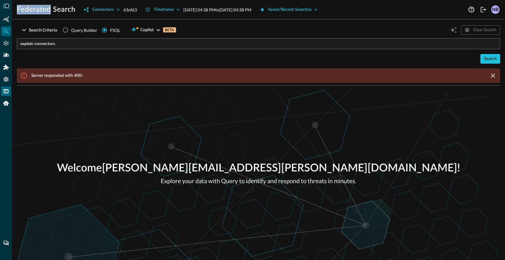
click at [10, 93] on div "FSQL" at bounding box center [6, 92] width 10 height 10
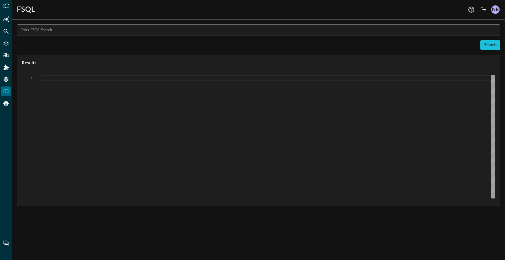
click at [86, 33] on input "text" at bounding box center [260, 29] width 480 height 11
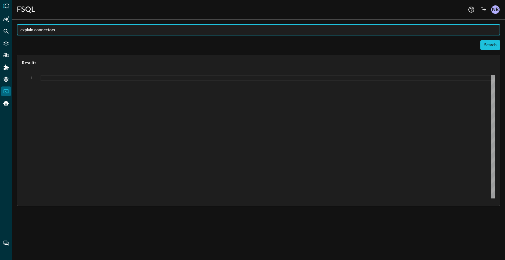
type input "explain connectors"
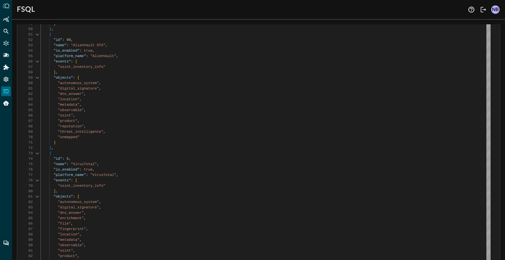
scroll to position [4302, 0]
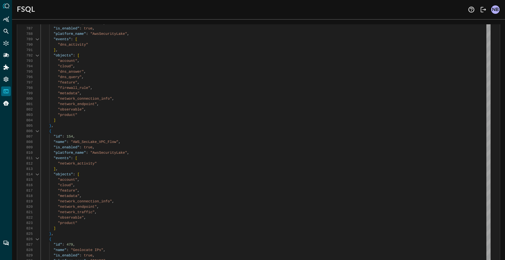
type textarea ""network_endpoint", "observable", "product" ] }, { "id": 154, "name": "AWS_SecL…"
drag, startPoint x: 74, startPoint y: 142, endPoint x: 87, endPoint y: 141, distance: 12.6
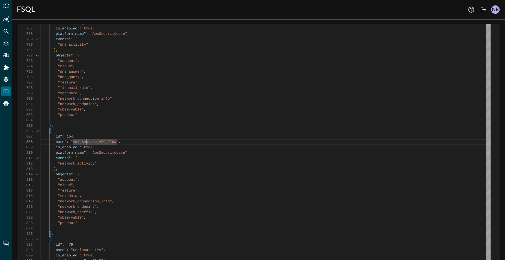
drag, startPoint x: 72, startPoint y: 143, endPoint x: 115, endPoint y: 140, distance: 43.1
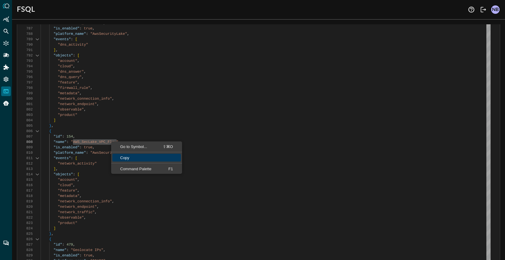
click at [128, 155] on link "Copy" at bounding box center [146, 158] width 69 height 8
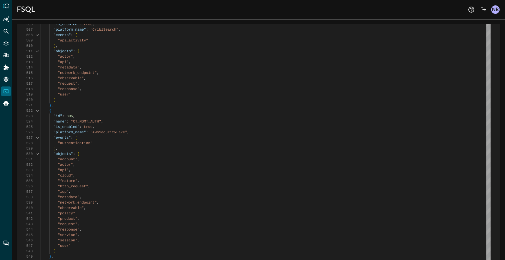
scroll to position [0, 0]
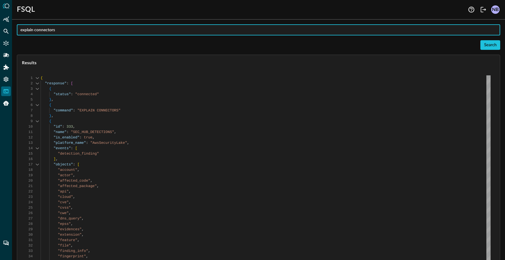
click at [103, 25] on input "explain connectors" at bounding box center [260, 29] width 480 height 11
click at [101, 26] on input "explain connectors" at bounding box center [260, 29] width 480 height 11
paste input "| fsql QUERY network_activity.** WITH network_activity.action_id = DENIED FROM …"
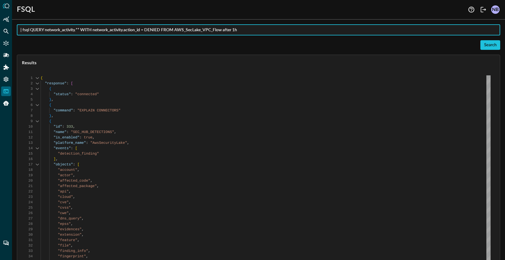
type input "| fsql QUERY network_activity.** WITH network_activity.action_id = DENIED FROM …"
type textarea "{ "response": [ { "status": "connected" }, { "error": "Expected {{Suppress:('EX…"
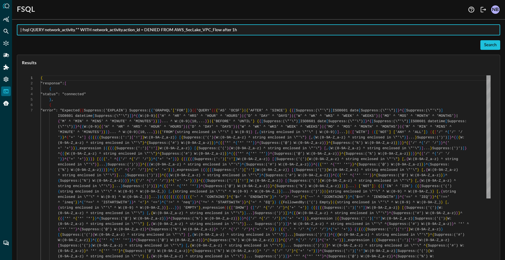
scroll to position [32, 0]
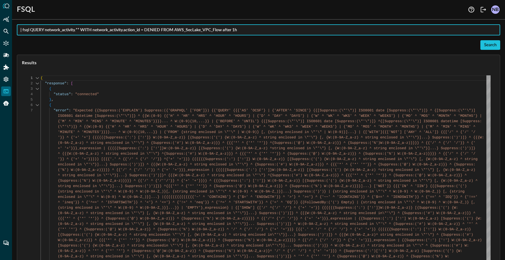
click at [29, 31] on input "| fsql QUERY network_activity.** WITH network_activity.action_id = DENIED FROM …" at bounding box center [260, 29] width 480 height 11
type input "QUERY network_activity.** WITH network_activity.action_id = DENIED FROM AWS_Sec…"
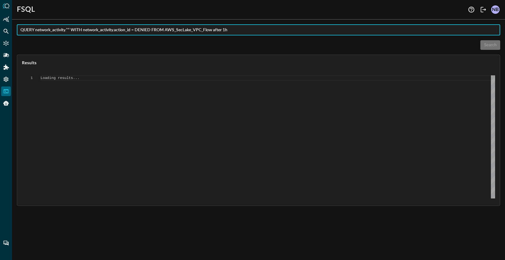
type textarea "{ "response": [ { "status": "connected" }, { "error": "Failed to execute comman…"
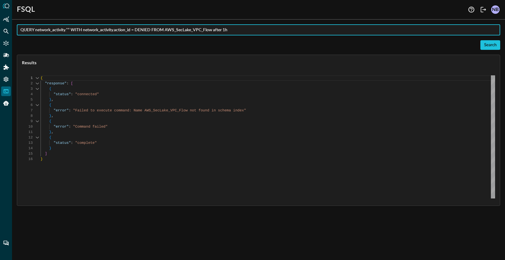
scroll to position [32, 0]
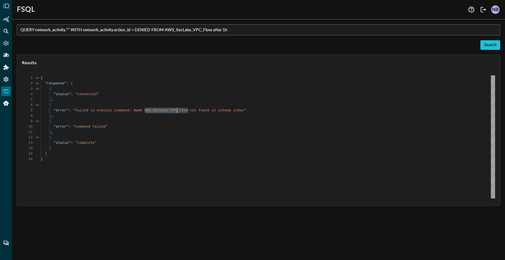
drag, startPoint x: 145, startPoint y: 111, endPoint x: 179, endPoint y: 109, distance: 34.1
click at [179, 109] on div "{ "response" : [ { "status" : "connected" } , { "error" : "Failed to execute co…" at bounding box center [268, 136] width 455 height 123
click at [164, 30] on input "QUERY network_activity.** WITH network_activity.action_id = DENIED FROM AWS_Sec…" at bounding box center [260, 29] width 480 height 11
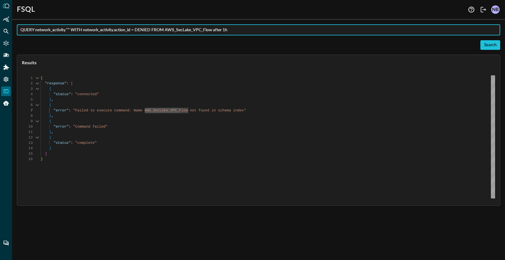
click at [164, 30] on input "QUERY network_activity.** WITH network_activity.action_id = DENIED FROM AWS_Sec…" at bounding box center [260, 29] width 480 height 11
click at [168, 29] on input "QUERY network_activity.** WITH network_activity.action_id = DENIED FROM AWS_Sec…" at bounding box center [260, 29] width 480 height 11
click at [217, 30] on input "QUERY network_activity.** WITH network_activity.action_id = DENIED FROM 'AWS_Se…" at bounding box center [260, 29] width 480 height 11
type input "QUERY network_activity.** WITH network_activity.action_id = DENIED FROM 'AWS_Se…"
type textarea "Loading results..."
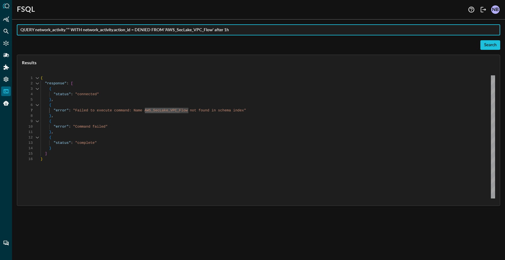
scroll to position [0, 0]
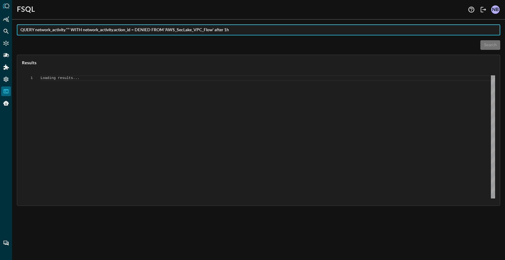
click at [158, 34] on input "QUERY network_activity.** WITH network_activity.action_id = DENIED FROM 'AWS_Se…" at bounding box center [260, 29] width 480 height 11
click at [172, 31] on input "QUERY network_activity.** WITH network_activity.action_id = DENIED FROM 'AWS_Se…" at bounding box center [260, 29] width 480 height 11
click at [168, 31] on input "QUERY network_activity.** WITH network_activity.action_id = DENIED FROM 'AWS_Se…" at bounding box center [260, 29] width 480 height 11
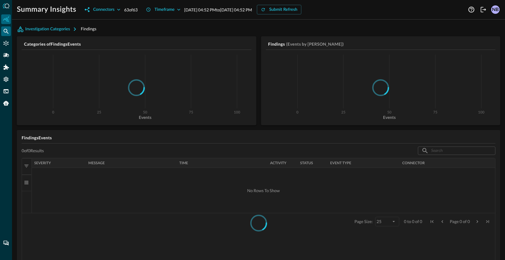
click at [7, 30] on icon "Federated Search" at bounding box center [6, 31] width 6 height 6
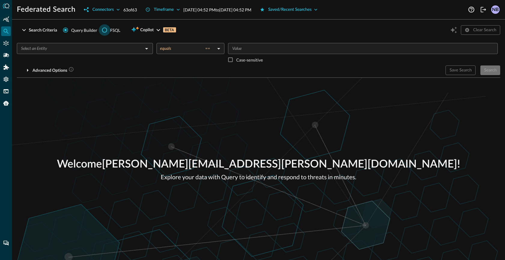
drag, startPoint x: 109, startPoint y: 29, endPoint x: 109, endPoint y: 34, distance: 4.5
click at [109, 29] on input "FSQL" at bounding box center [104, 29] width 11 height 11
radio input "true"
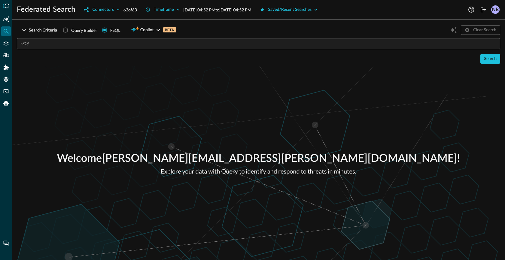
click at [99, 44] on input "text" at bounding box center [260, 43] width 480 height 11
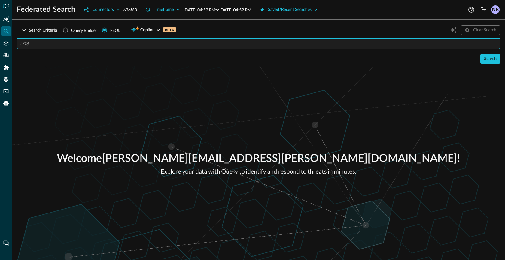
paste input "fsql QUERY network_activity.** WITH network_activity.action_id = DENIED FROM 'A…"
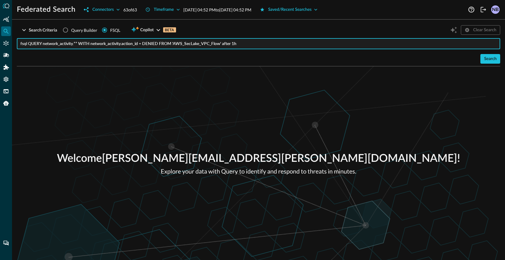
click at [28, 44] on input "fsql QUERY network_activity.** WITH network_activity.action_id = DENIED FROM 'A…" at bounding box center [260, 43] width 480 height 11
type input "QUERY network_activity.** WITH network_activity.action_id = DENIED FROM 'AWS_Se…"
click at [492, 58] on button "Search" at bounding box center [491, 59] width 20 height 10
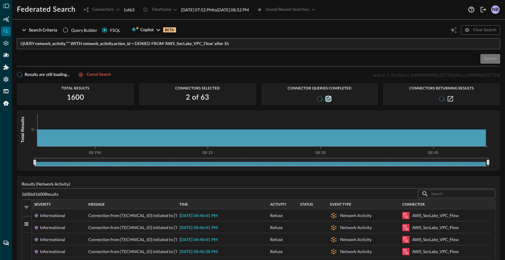
click at [326, 97] on icon "button" at bounding box center [328, 98] width 5 height 5
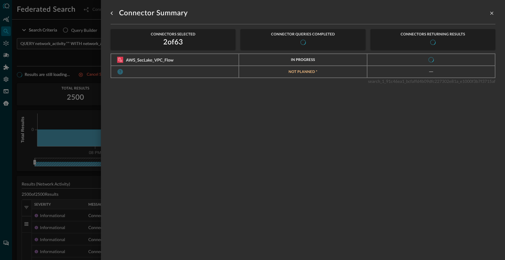
click at [84, 62] on div at bounding box center [252, 130] width 505 height 260
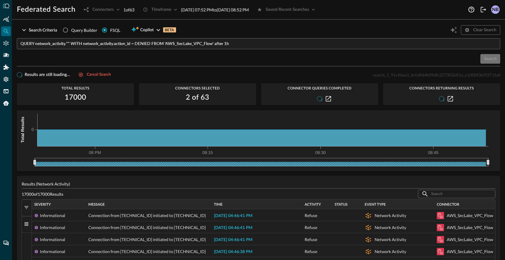
drag, startPoint x: 177, startPoint y: 205, endPoint x: 205, endPoint y: 210, distance: 28.7
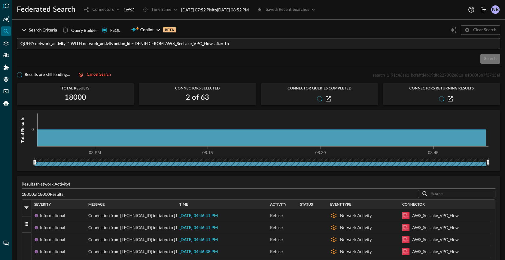
click at [77, 99] on h2 "18000" at bounding box center [76, 98] width 22 height 10
click at [78, 99] on h2 "18000" at bounding box center [76, 98] width 22 height 10
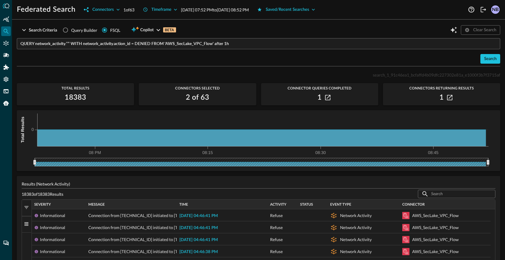
click at [78, 99] on h2 "18383" at bounding box center [76, 98] width 22 height 10
click at [425, 75] on span "search_1_91c46ea1_bcfaffd4b09dfc227302e81a_e1000f3b7f3715af" at bounding box center [436, 74] width 127 height 5
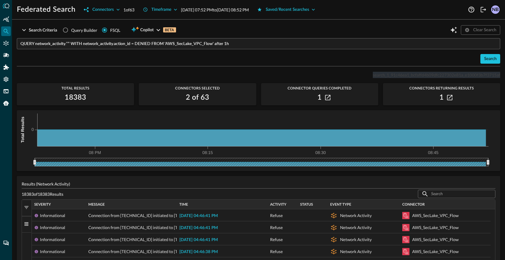
copy p "search_1_91c46ea1_bcfaffd4b09dfc227302e81a_e1000f3b7f3715af"
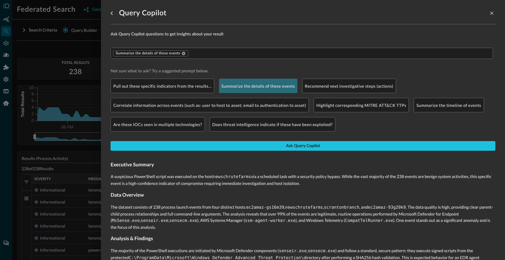
click at [69, 71] on div at bounding box center [252, 130] width 505 height 260
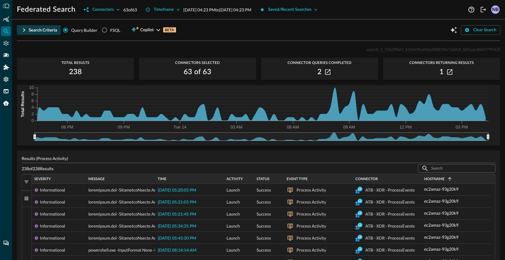
click at [24, 29] on icon "button" at bounding box center [24, 30] width 2 height 4
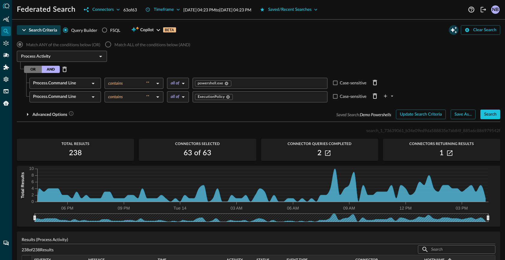
click at [452, 27] on icon "Open Query Copilot" at bounding box center [453, 29] width 7 height 7
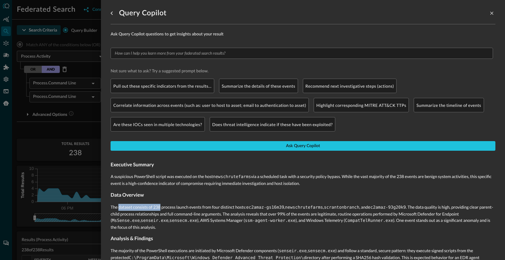
drag, startPoint x: 120, startPoint y: 208, endPoint x: 162, endPoint y: 205, distance: 42.8
click at [161, 205] on p "The dataset consists of 238 process launch events from four distinct hosts: ec2…" at bounding box center [303, 217] width 385 height 26
drag, startPoint x: 148, startPoint y: 207, endPoint x: 151, endPoint y: 205, distance: 3.9
click at [148, 207] on p "The dataset consists of 238 process launch events from four distinct hosts: ec2…" at bounding box center [303, 217] width 385 height 26
drag, startPoint x: 154, startPoint y: 204, endPoint x: 170, endPoint y: 201, distance: 16.3
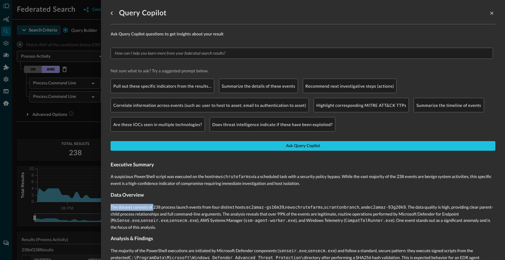
click at [161, 210] on p "The dataset consists of 238 process launch events from four distinct hosts: ec2…" at bounding box center [303, 217] width 385 height 26
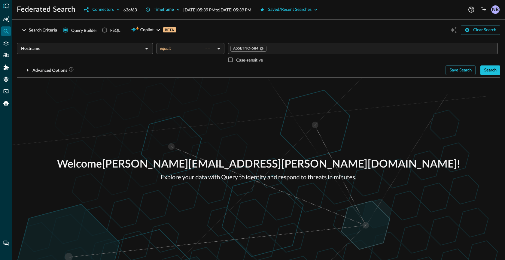
click at [162, 9] on button "Timeframe" at bounding box center [163, 10] width 42 height 10
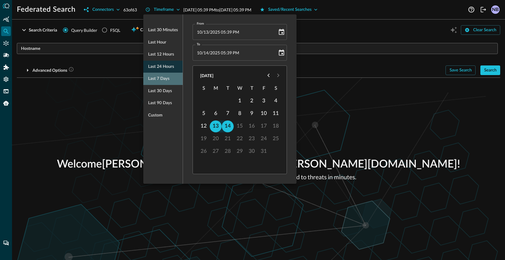
click at [164, 77] on span "Last 7 days" at bounding box center [158, 79] width 21 height 8
type input "[DATE] 05:39 PM"
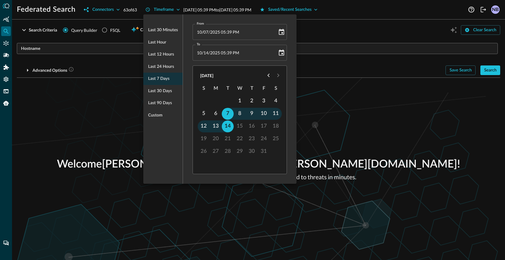
click at [308, 34] on div at bounding box center [252, 130] width 505 height 260
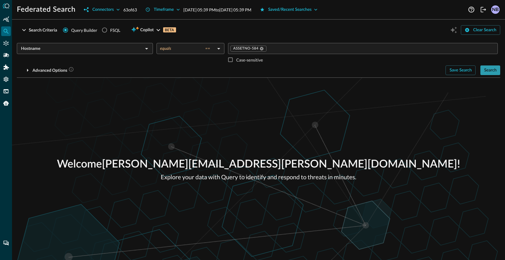
click at [494, 70] on button "Search" at bounding box center [491, 71] width 20 height 10
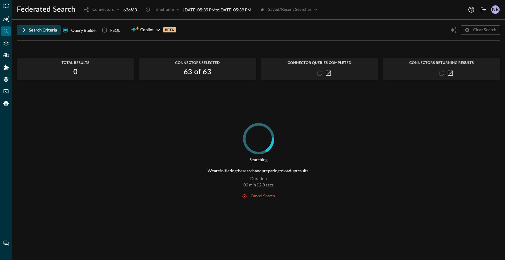
click at [22, 28] on icon "button" at bounding box center [23, 29] width 7 height 7
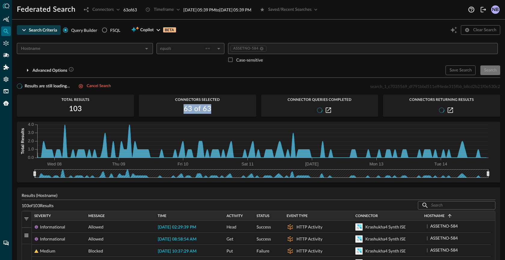
drag, startPoint x: 194, startPoint y: 109, endPoint x: 210, endPoint y: 110, distance: 16.6
click at [210, 110] on div "63 of 63" at bounding box center [197, 109] width 117 height 10
click at [326, 109] on icon "button" at bounding box center [328, 110] width 5 height 5
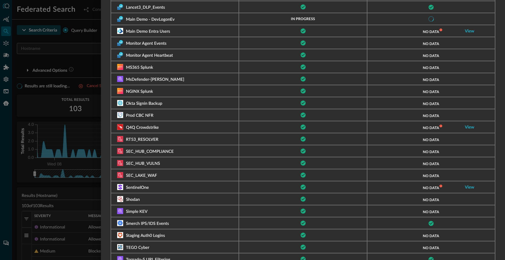
scroll to position [429, 0]
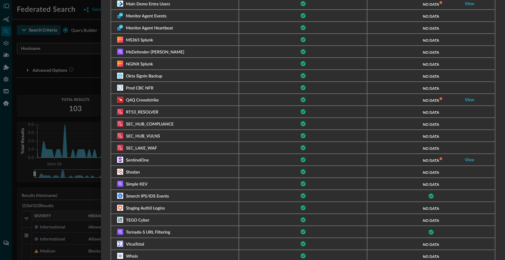
click at [22, 194] on div at bounding box center [252, 130] width 505 height 260
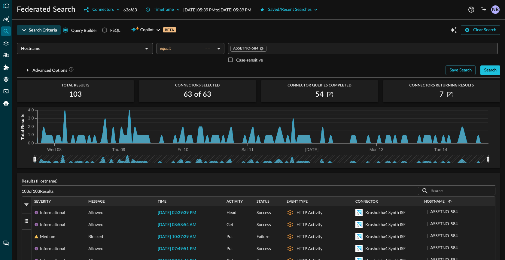
scroll to position [8, 0]
